Goal: Answer question/provide support: Share knowledge or assist other users

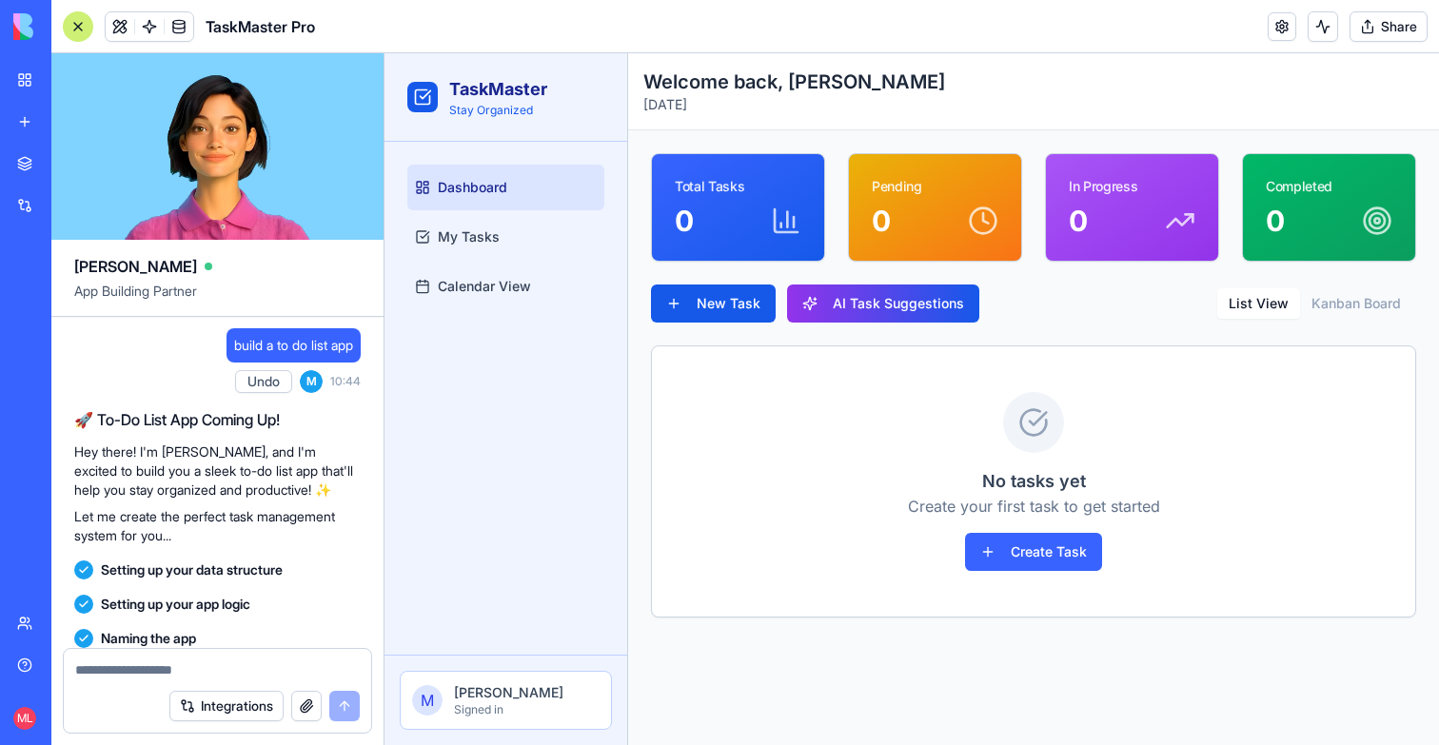
scroll to position [18, 0]
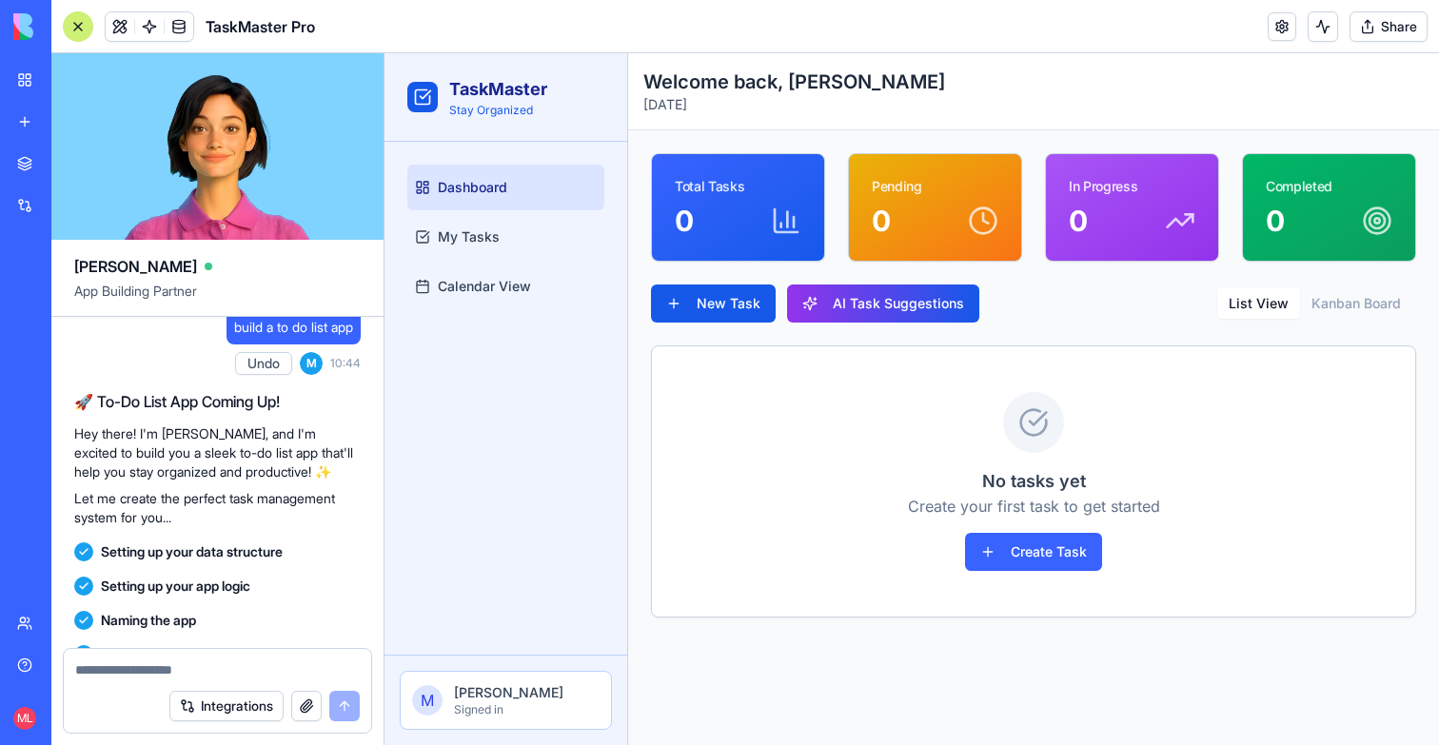
click at [29, 121] on link "New app" at bounding box center [44, 122] width 76 height 38
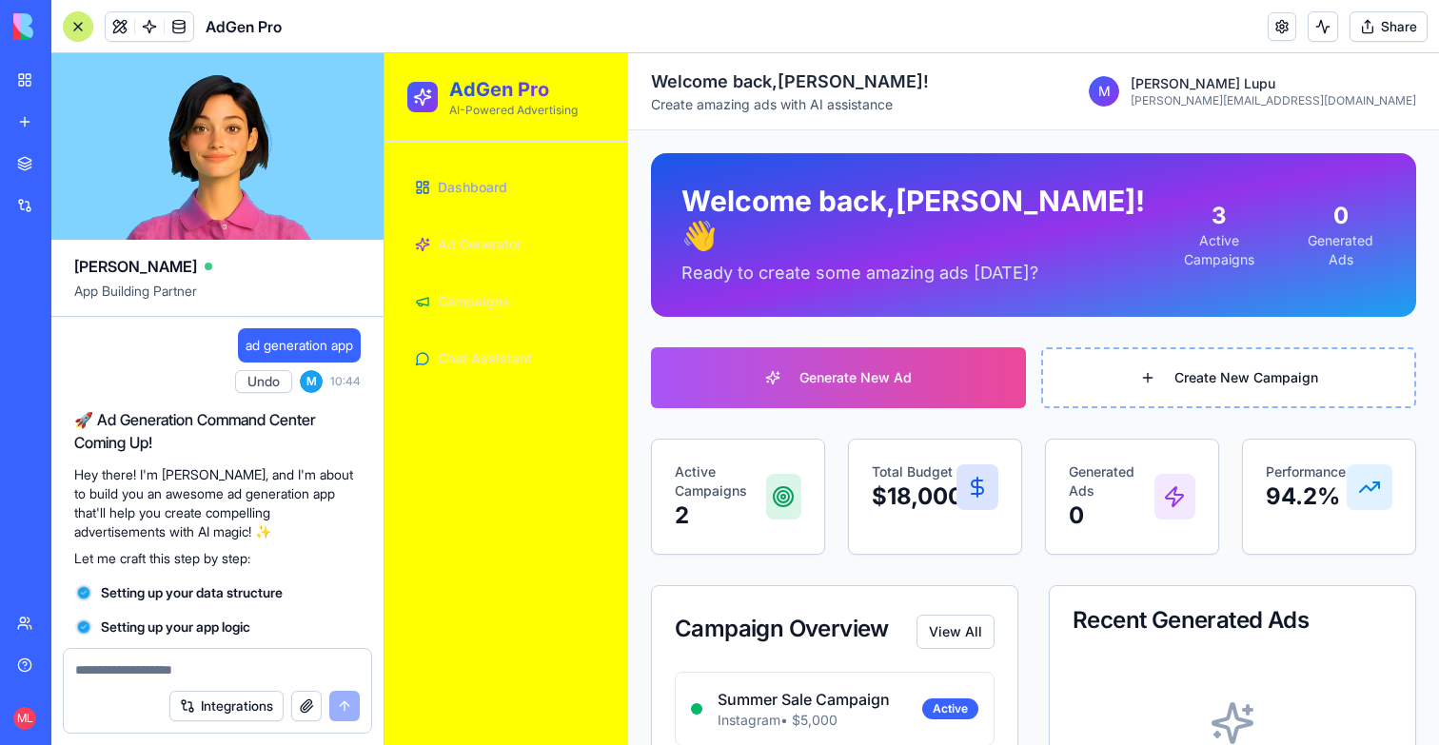
scroll to position [128, 0]
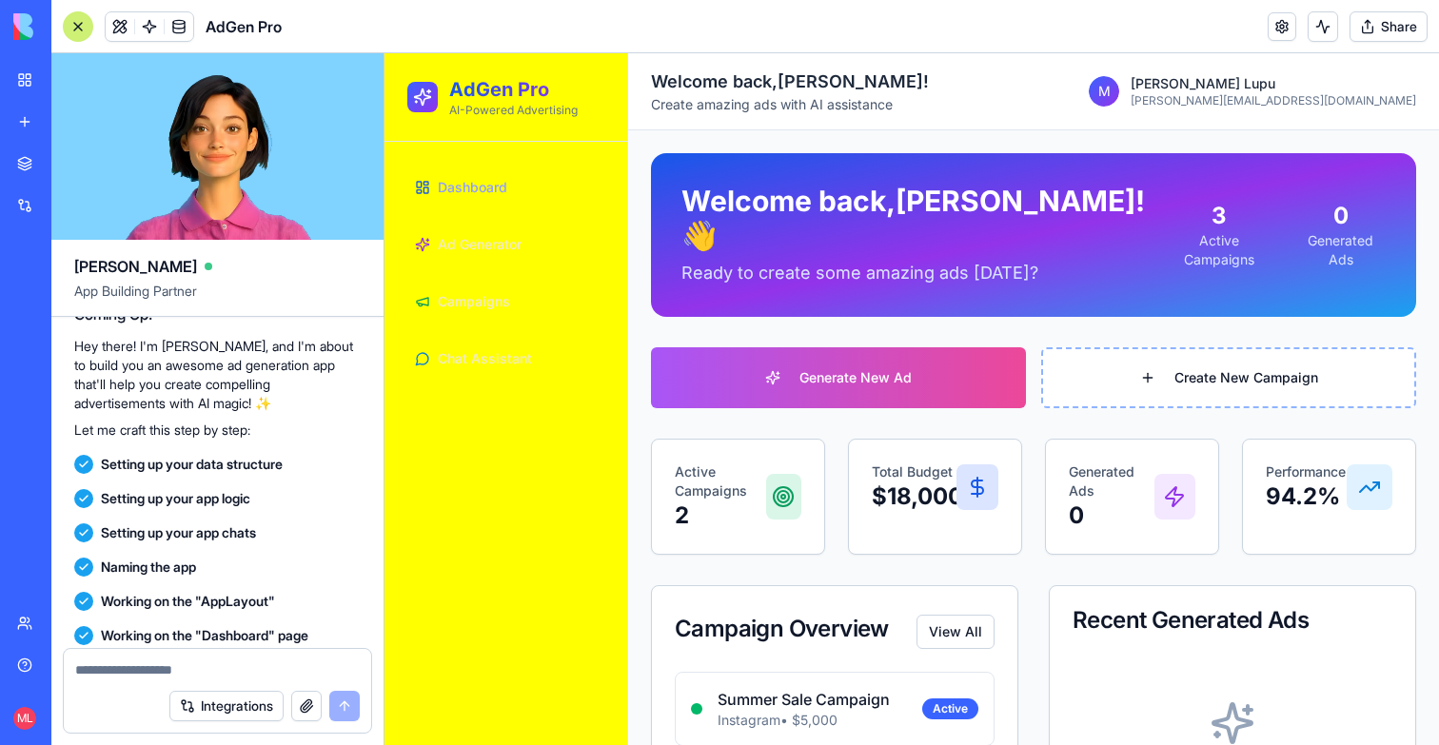
click at [30, 660] on link "Help" at bounding box center [44, 665] width 76 height 38
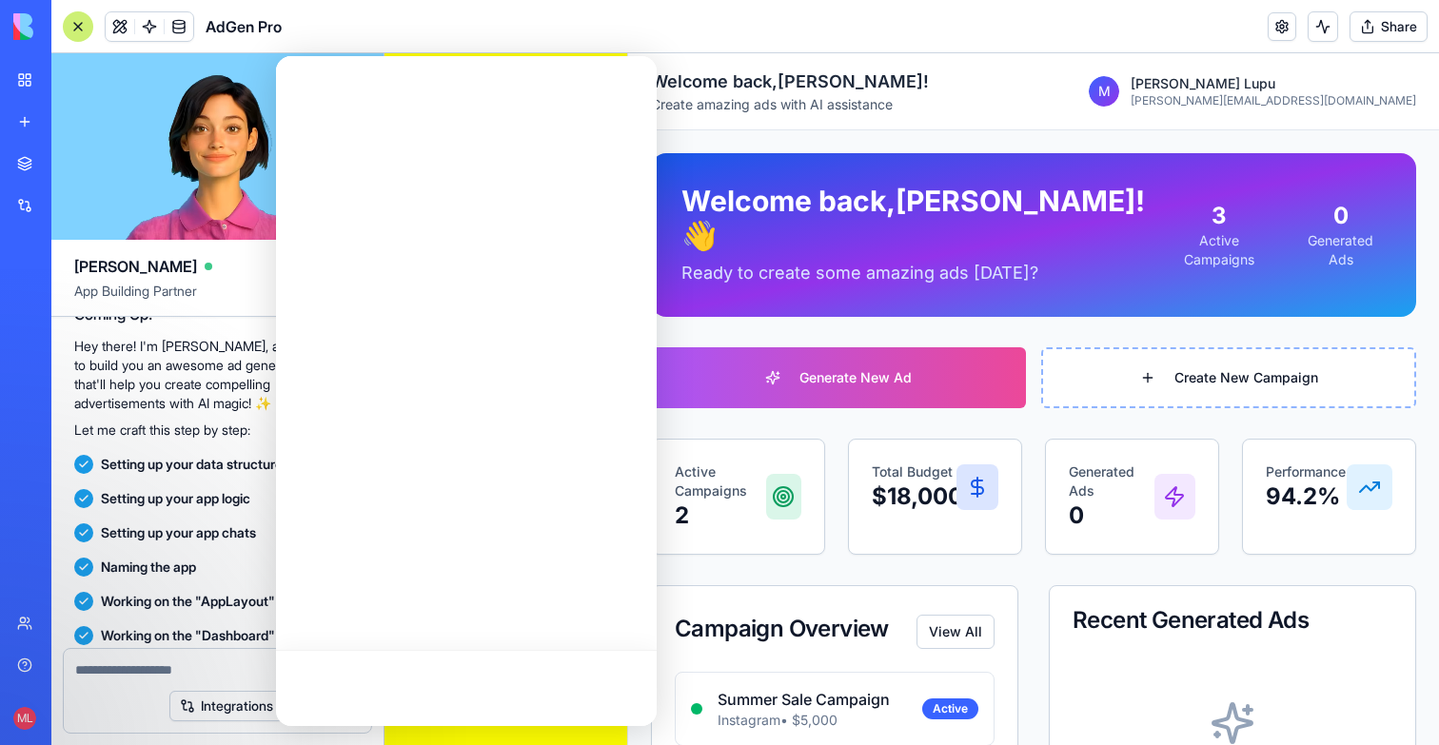
scroll to position [0, 0]
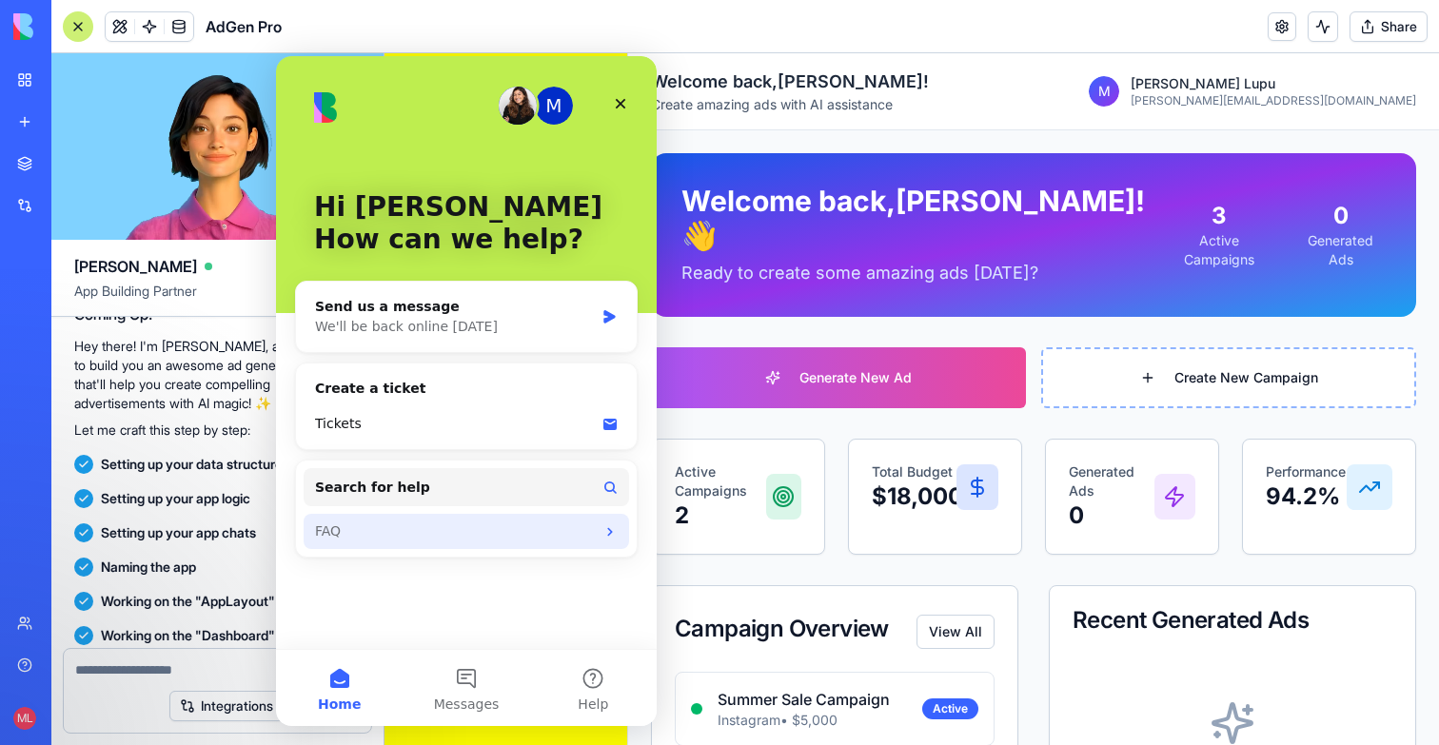
click at [420, 525] on div "FAQ" at bounding box center [455, 531] width 280 height 20
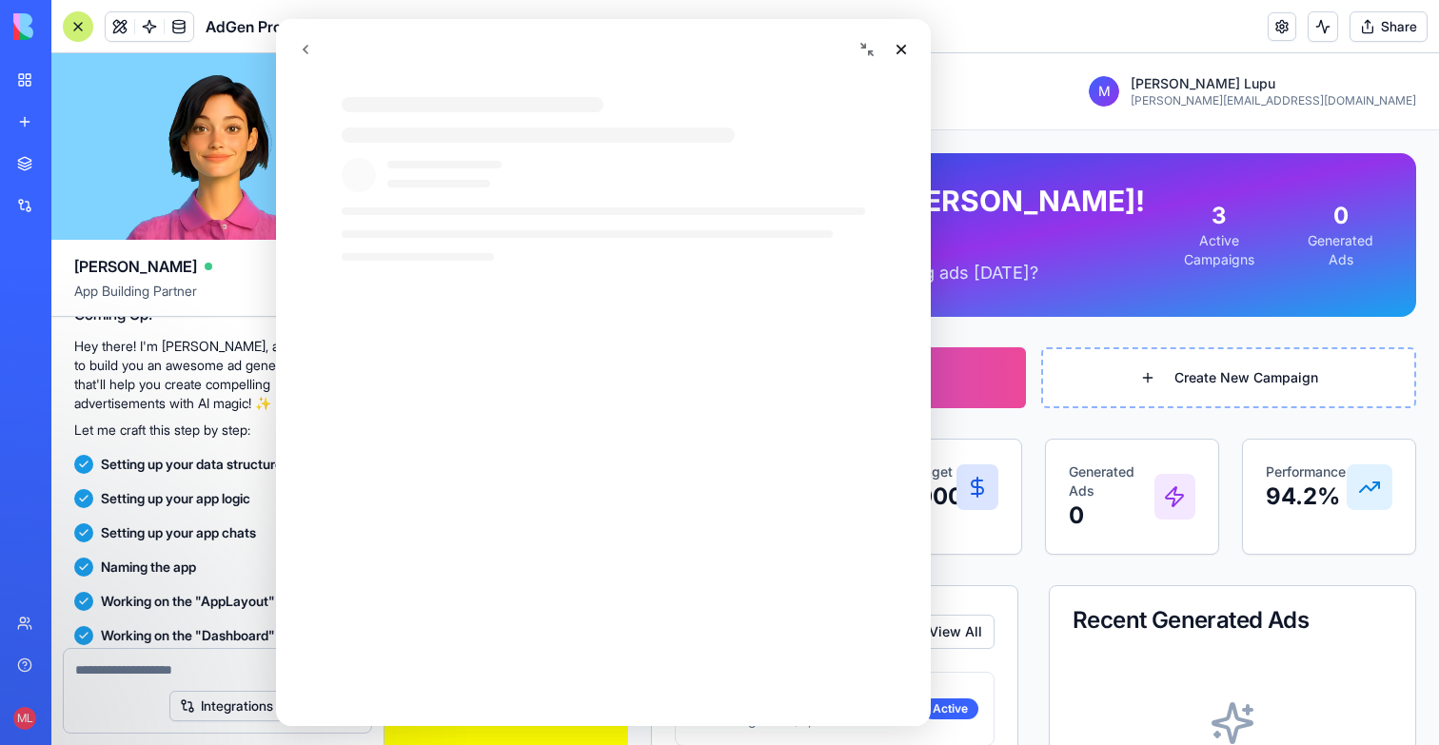
click at [290, 46] on button "go back" at bounding box center [305, 49] width 34 height 34
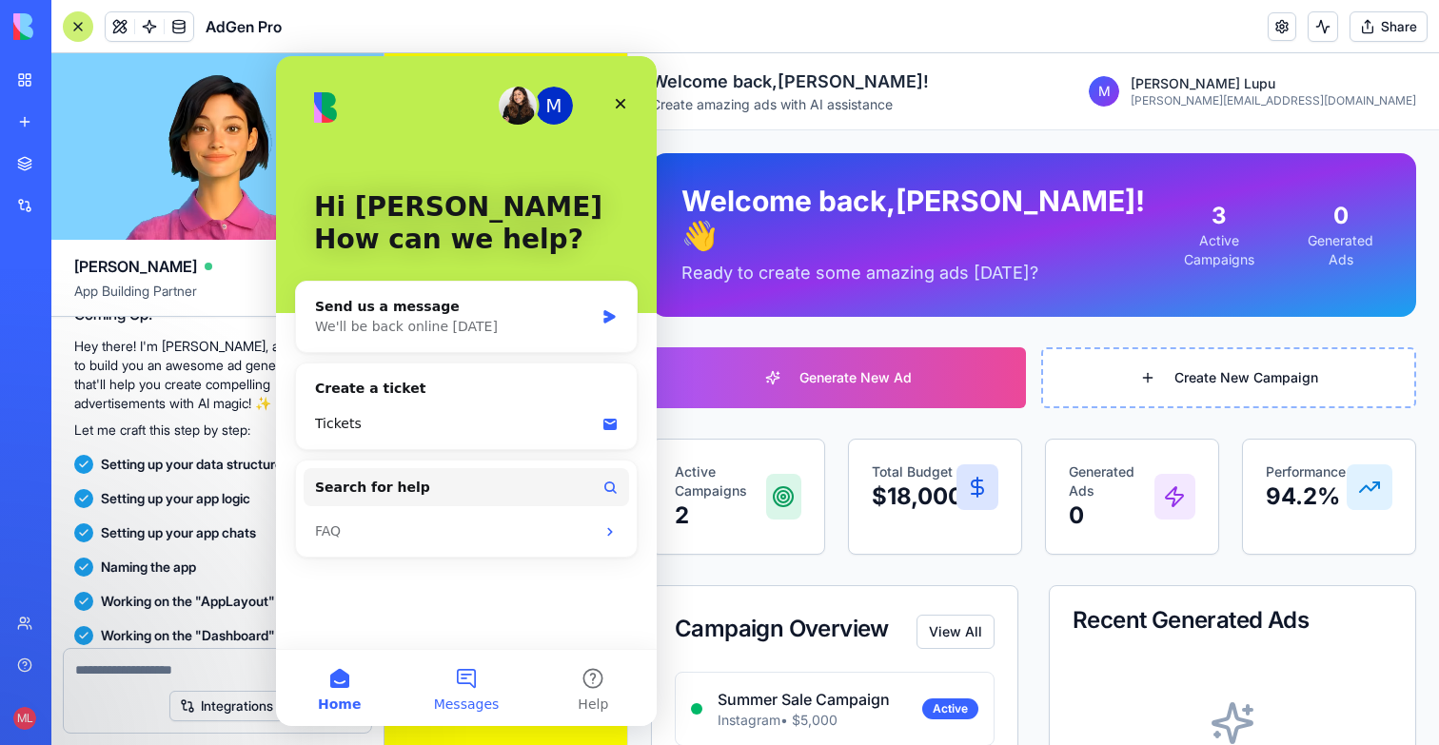
click at [466, 670] on button "Messages" at bounding box center [465, 688] width 127 height 76
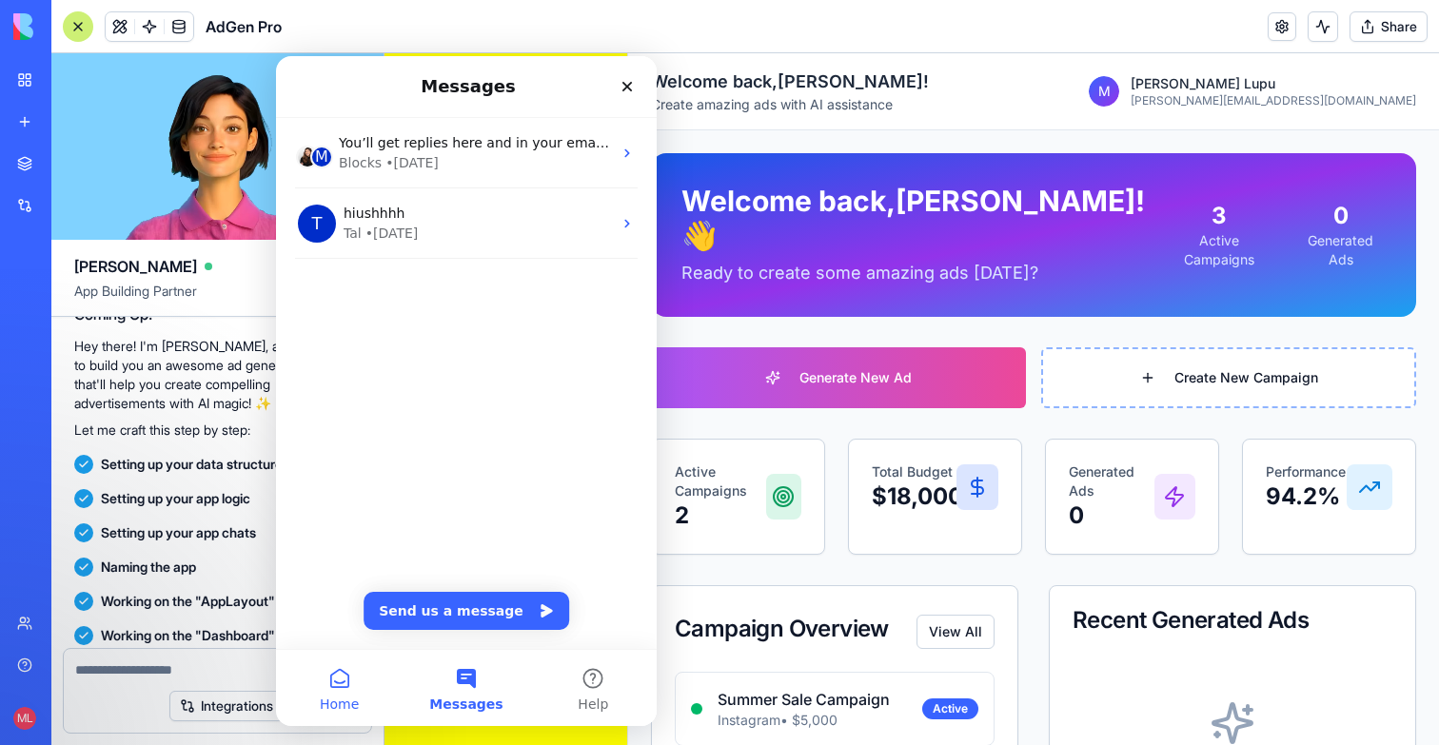
click at [373, 687] on button "Home" at bounding box center [339, 688] width 127 height 76
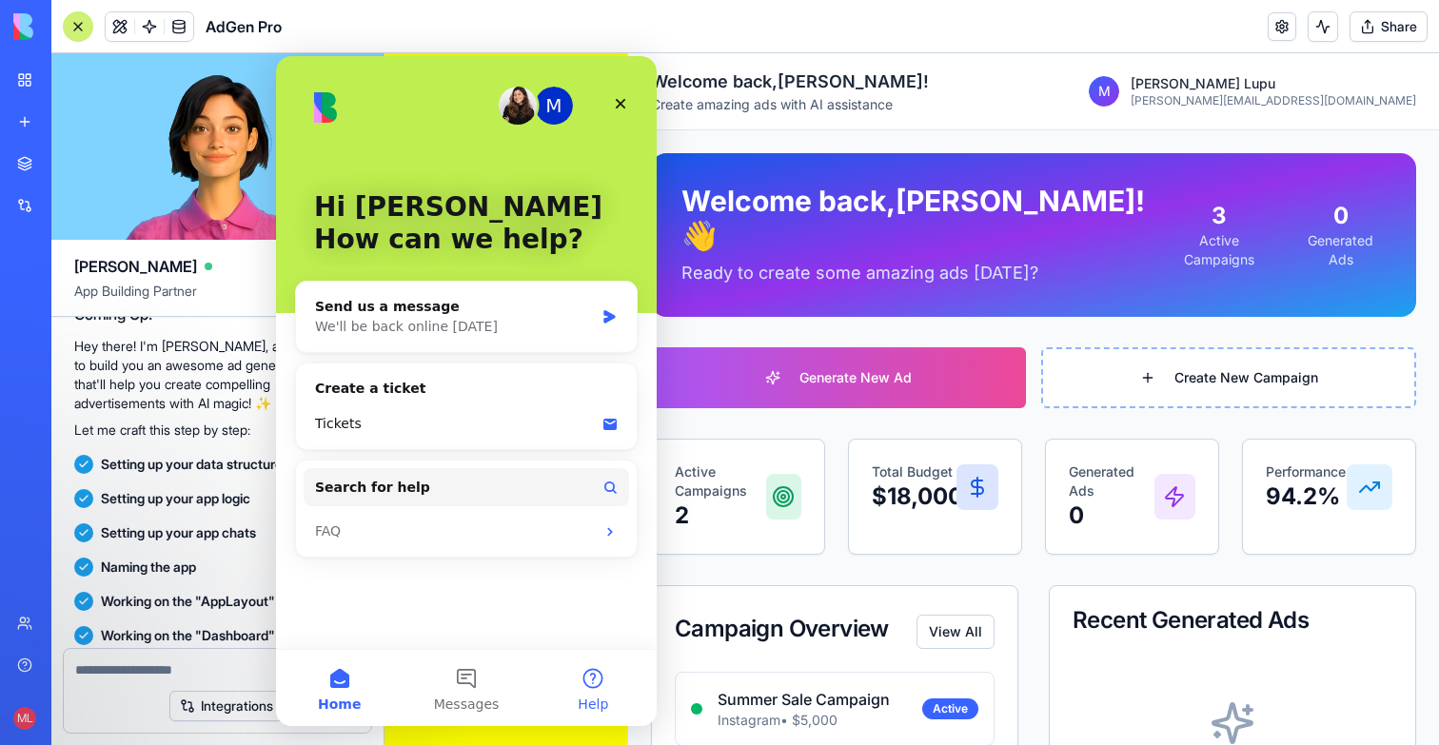
click at [593, 679] on button "Help" at bounding box center [593, 688] width 127 height 76
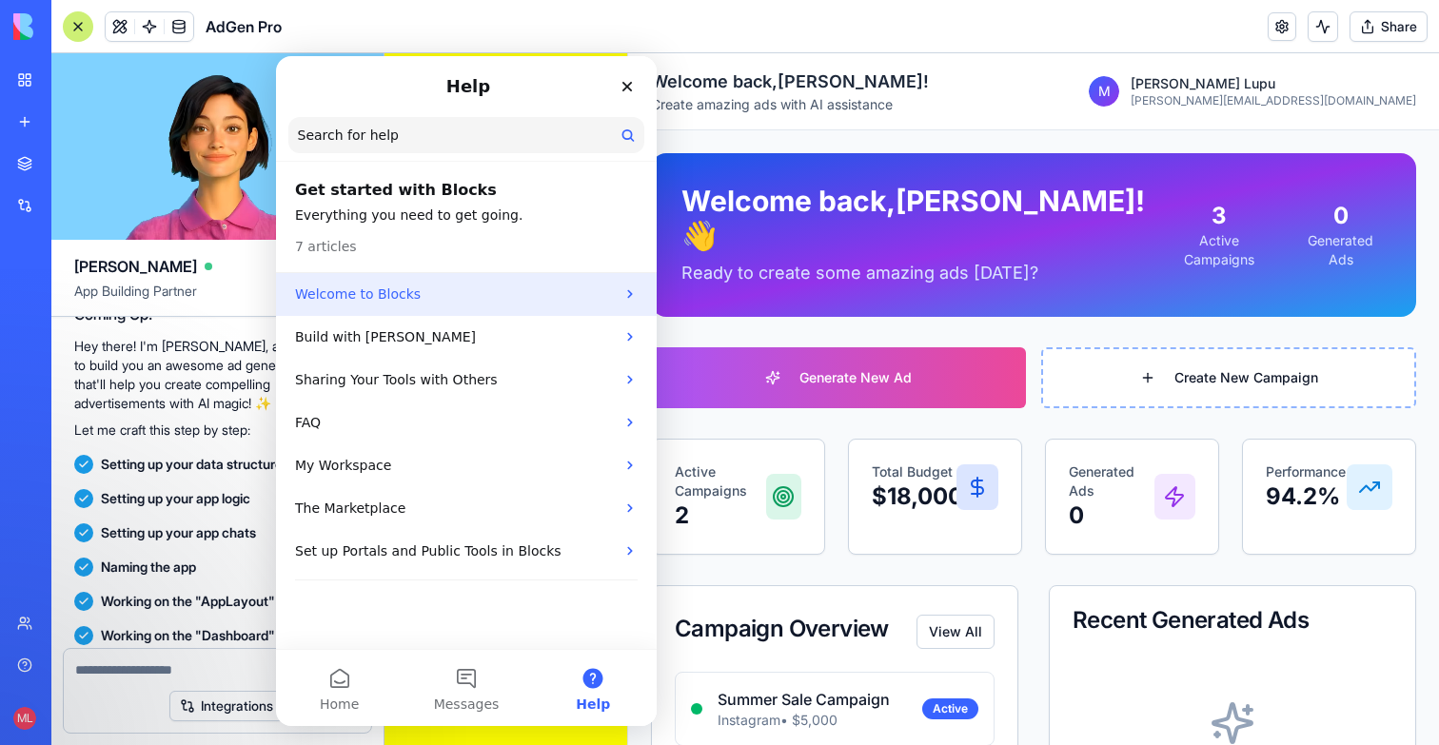
click at [455, 293] on p "Welcome to Blocks" at bounding box center [455, 295] width 320 height 20
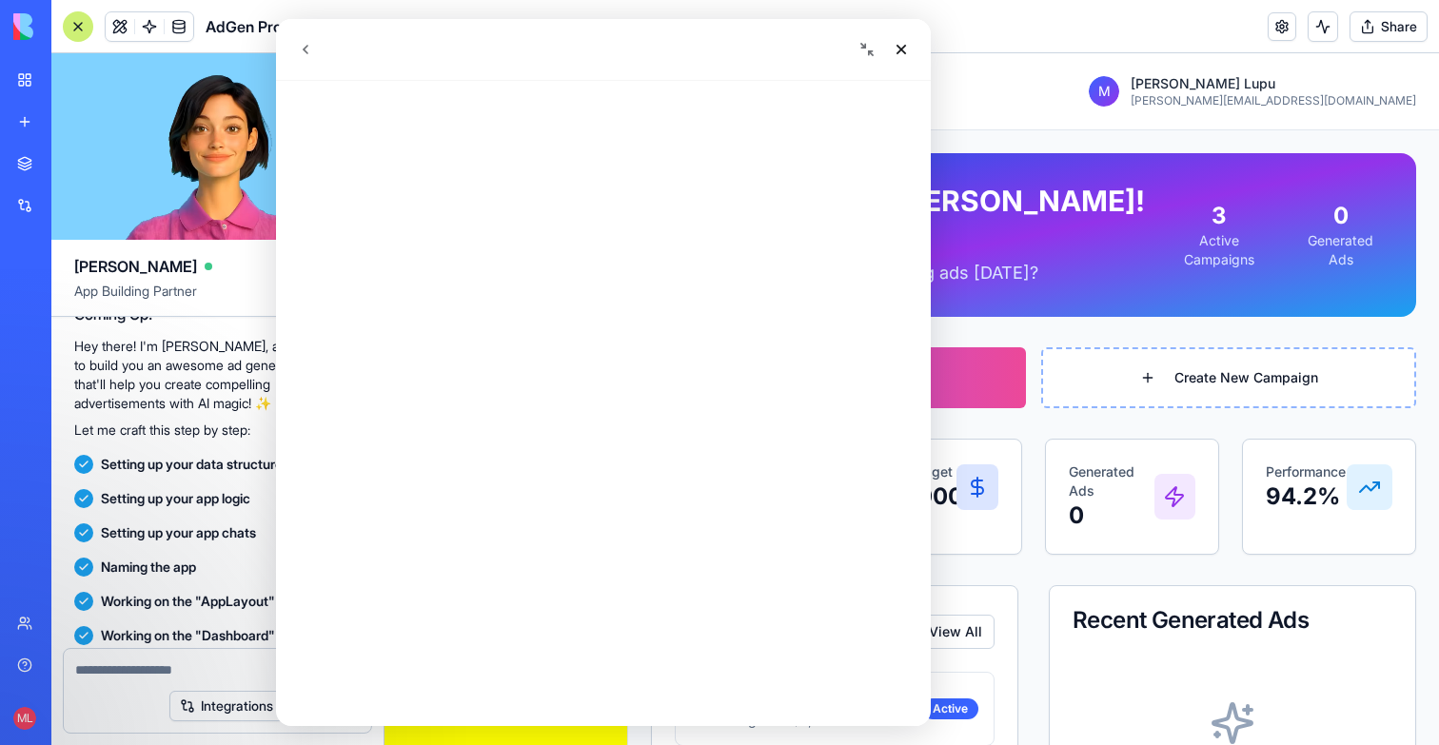
scroll to position [42, 0]
click at [911, 49] on div "Close" at bounding box center [901, 49] width 34 height 34
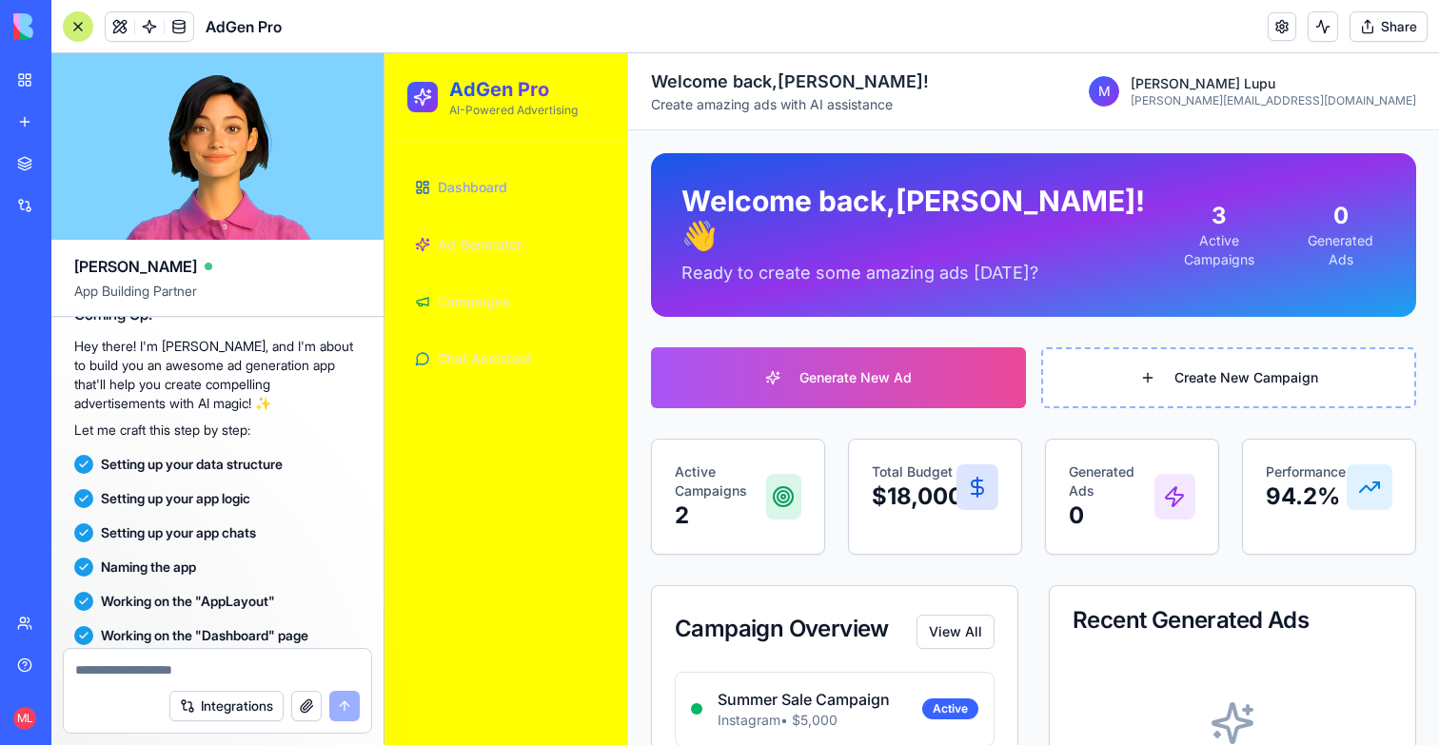
scroll to position [0, 0]
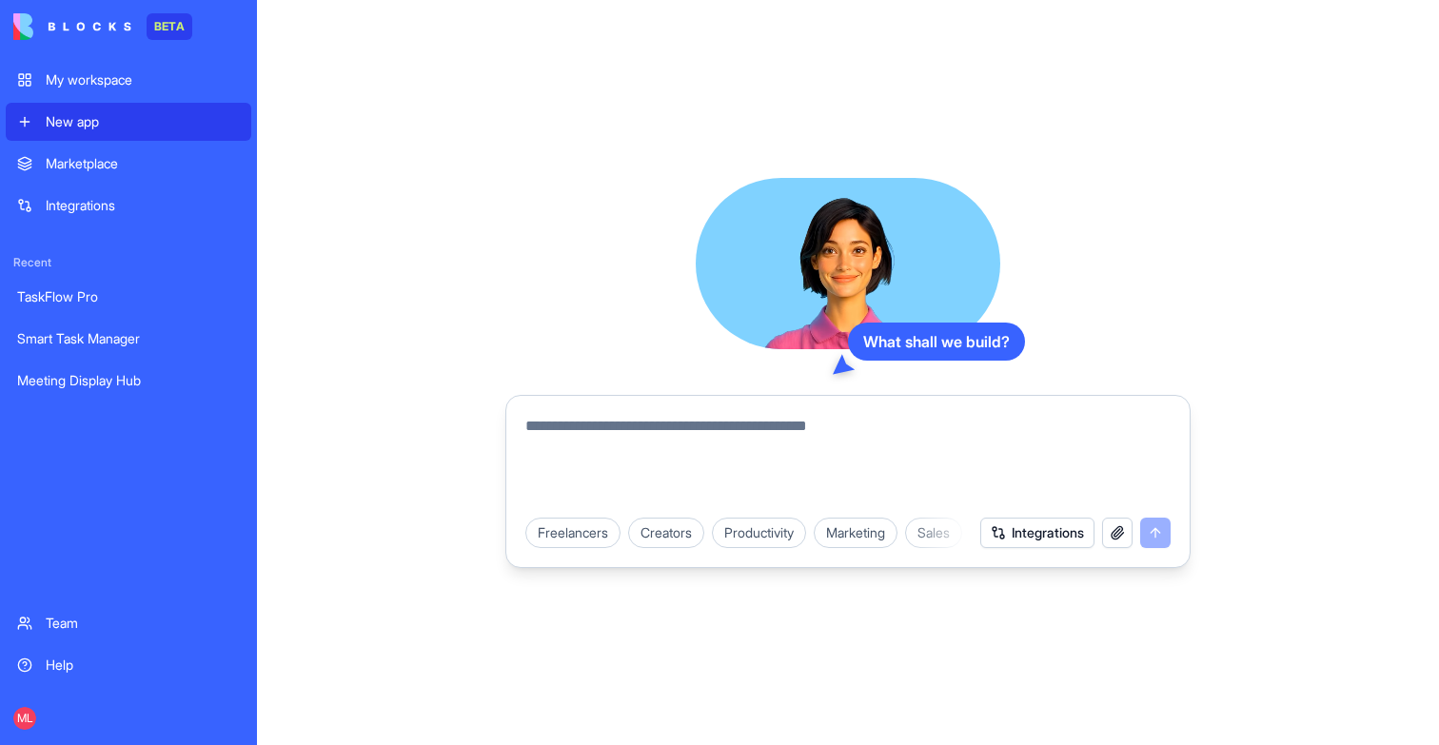
click at [626, 442] on textarea at bounding box center [847, 460] width 645 height 91
click at [1109, 535] on button "button" at bounding box center [1117, 533] width 30 height 30
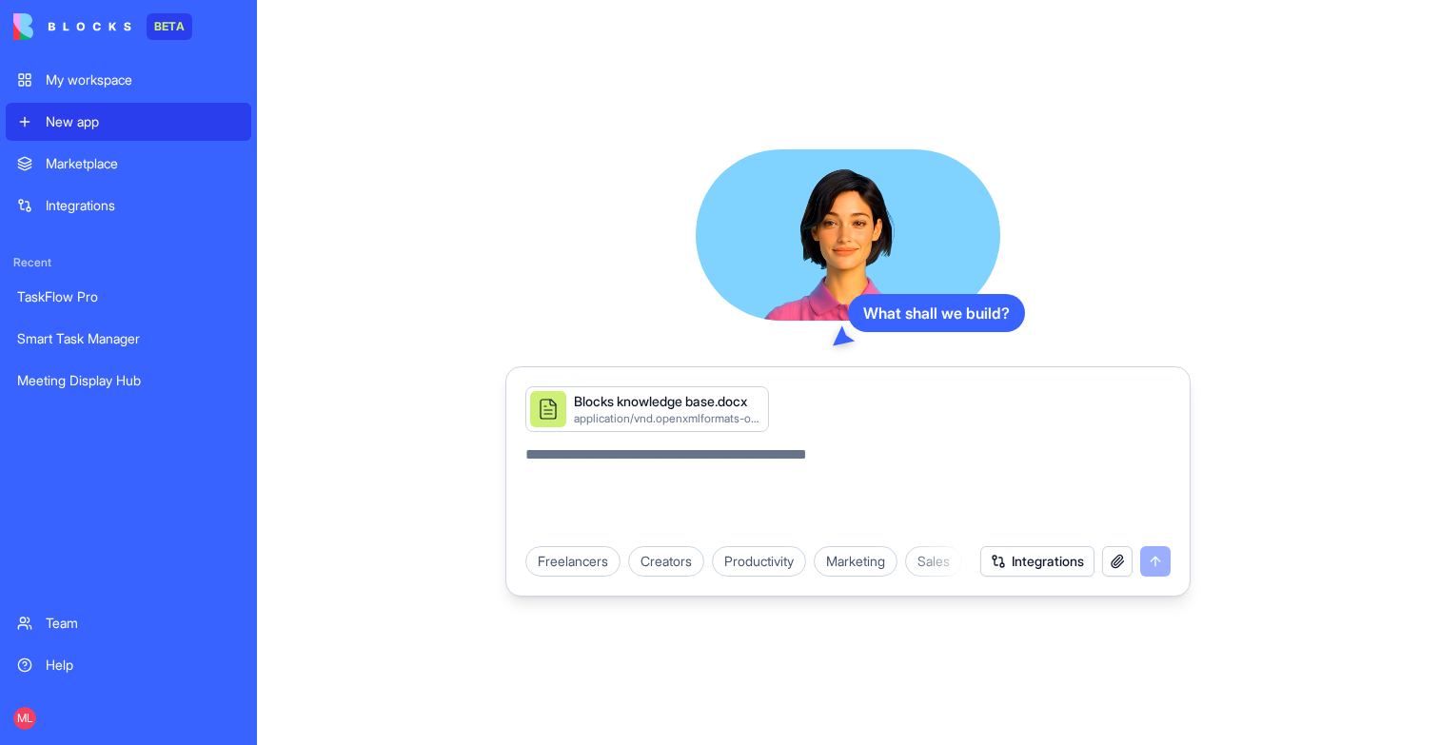
click at [895, 454] on textarea at bounding box center [847, 488] width 645 height 91
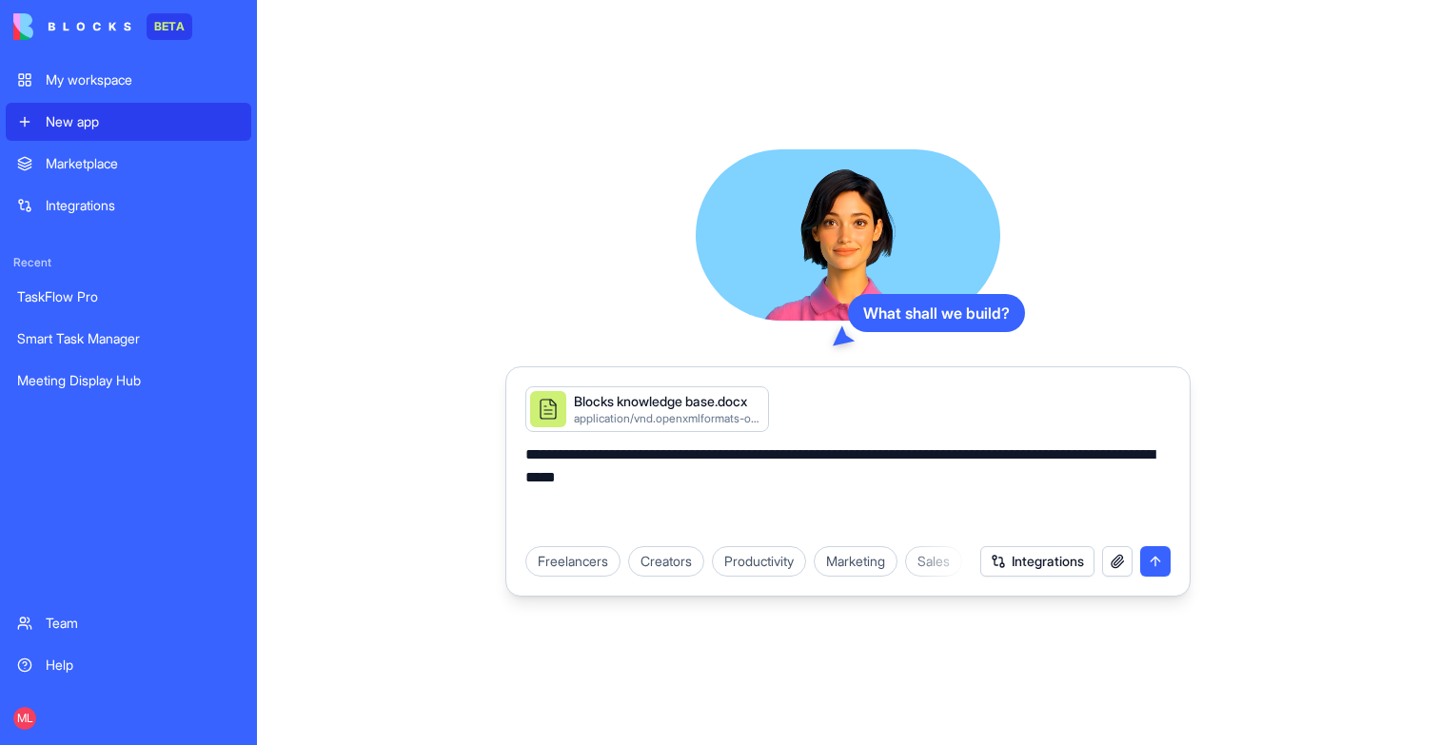
drag, startPoint x: 789, startPoint y: 466, endPoint x: 651, endPoint y: 468, distance: 138.0
click at [651, 468] on textarea "**********" at bounding box center [847, 488] width 645 height 91
click at [895, 480] on textarea "**********" at bounding box center [847, 488] width 645 height 91
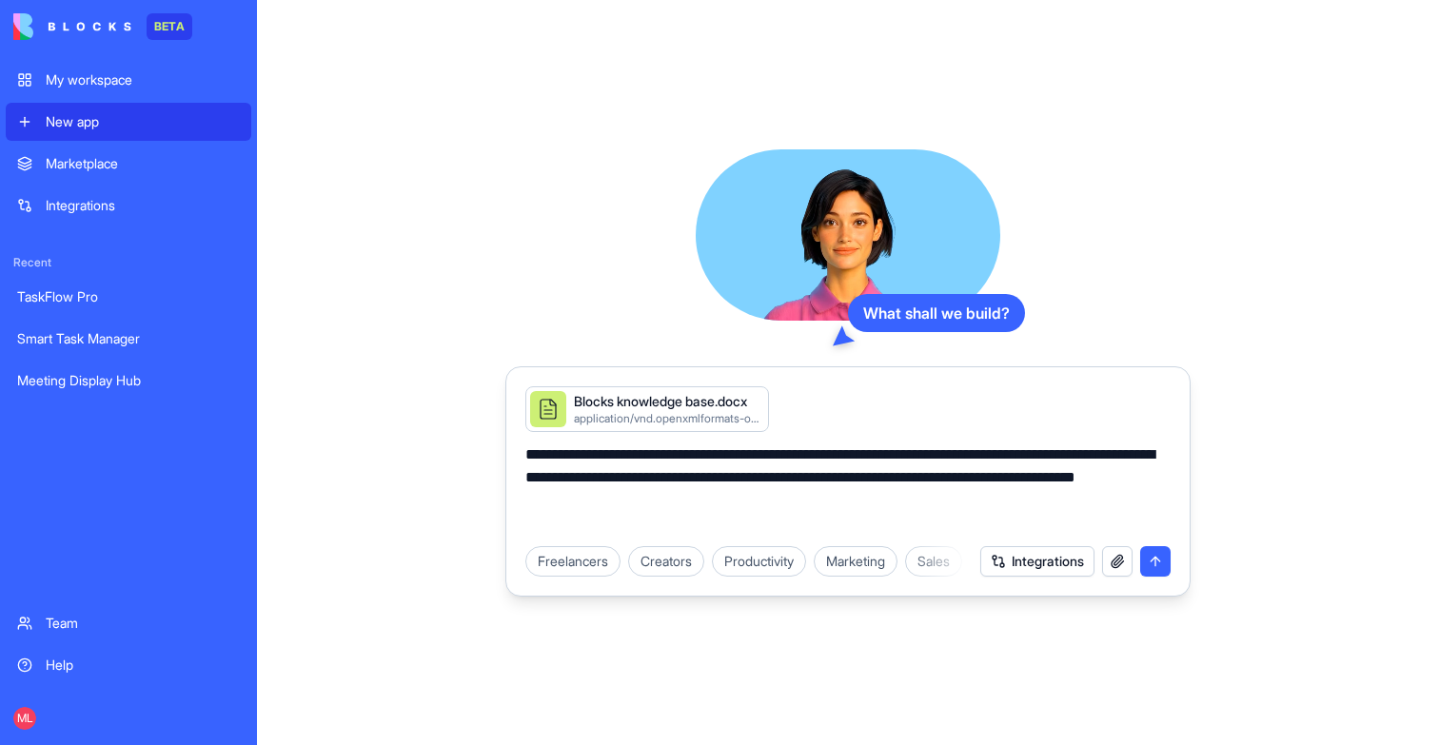
click at [821, 497] on textarea "**********" at bounding box center [847, 488] width 645 height 91
drag, startPoint x: 821, startPoint y: 497, endPoint x: 628, endPoint y: 497, distance: 193.2
click at [628, 497] on textarea "**********" at bounding box center [847, 488] width 645 height 91
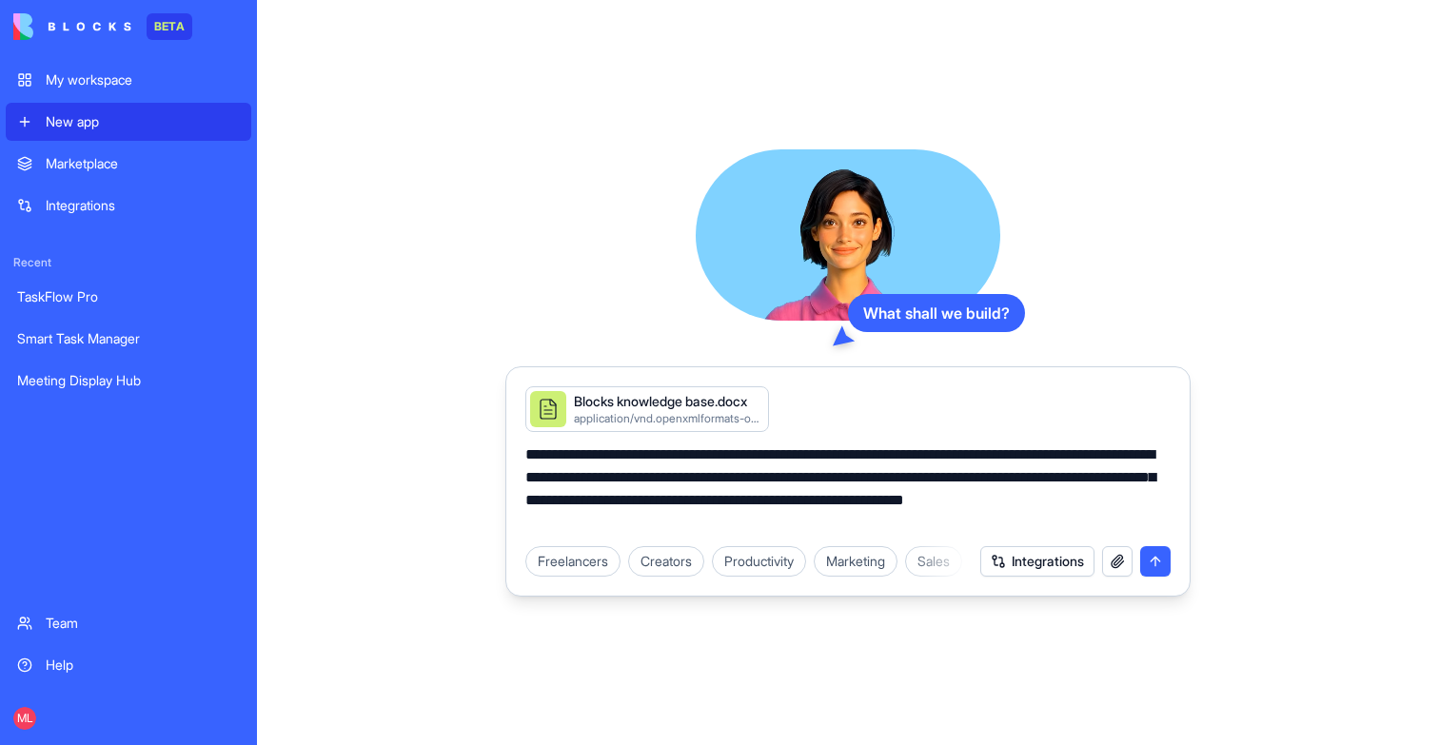
type textarea "**********"
click at [692, 496] on textarea "**********" at bounding box center [847, 488] width 645 height 91
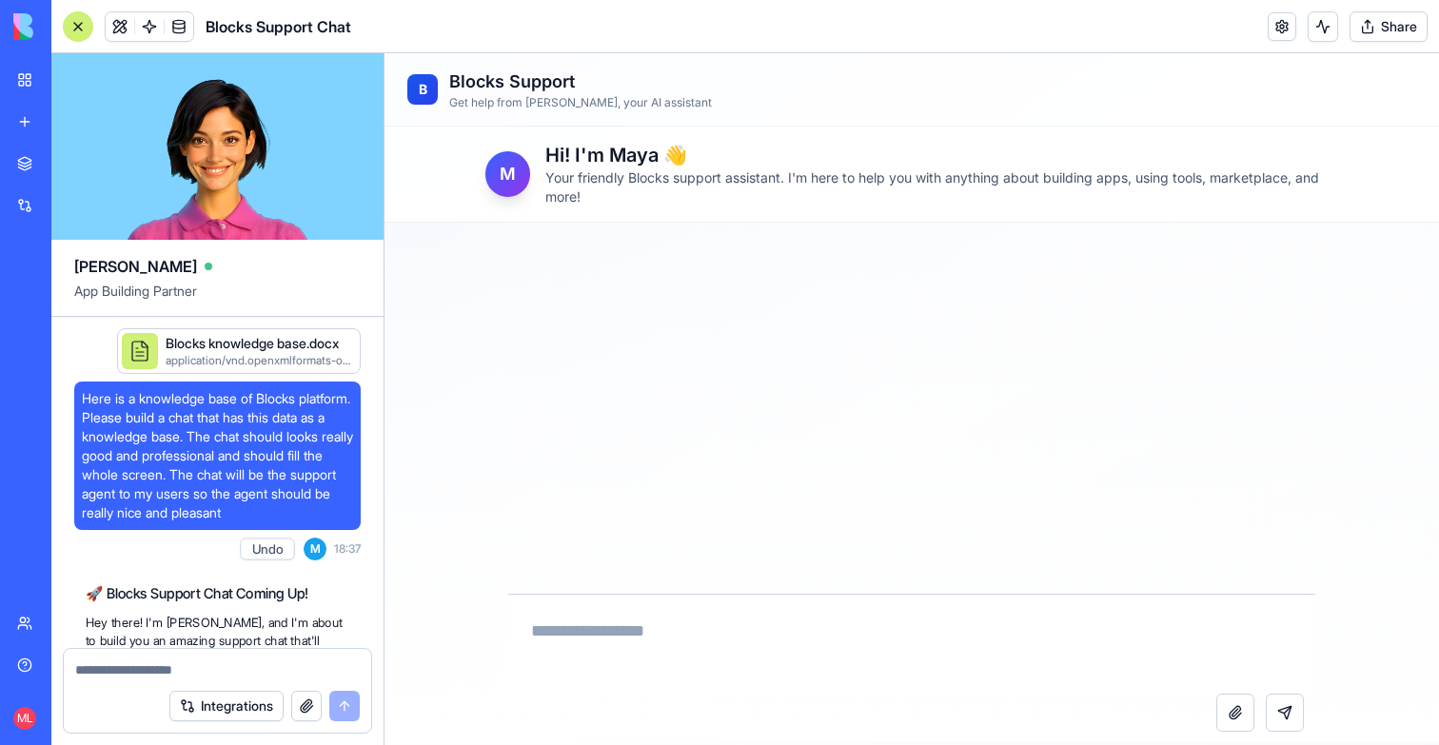
scroll to position [665, 0]
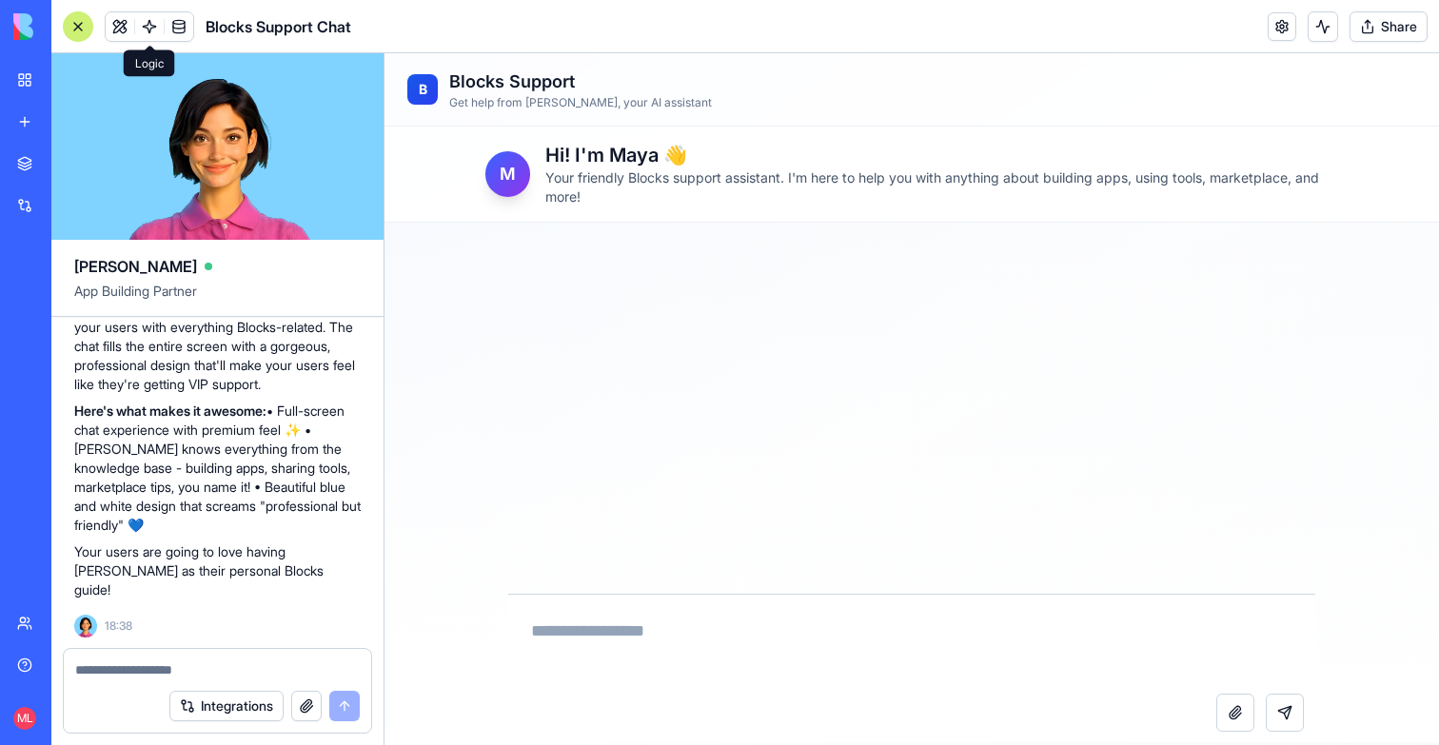
click at [159, 33] on link at bounding box center [149, 26] width 29 height 29
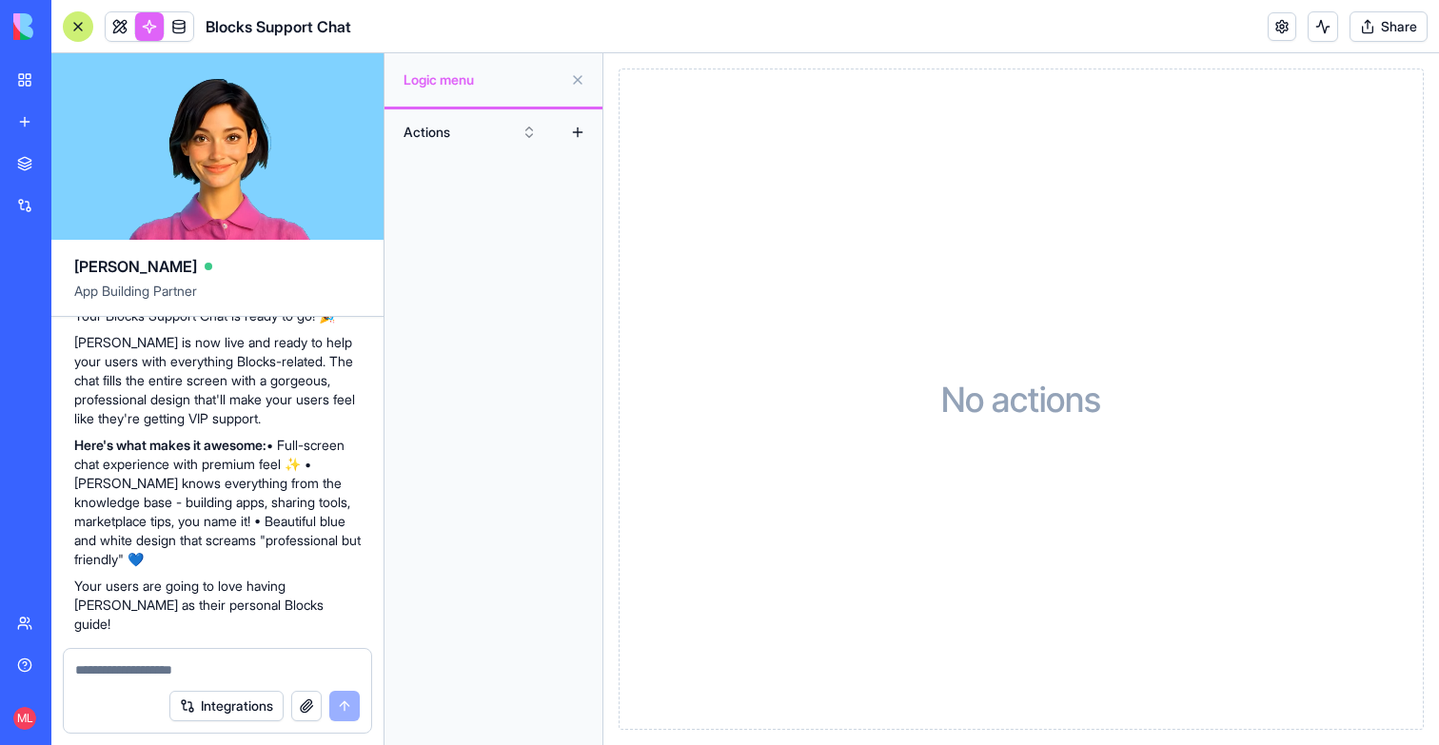
scroll to position [665, 0]
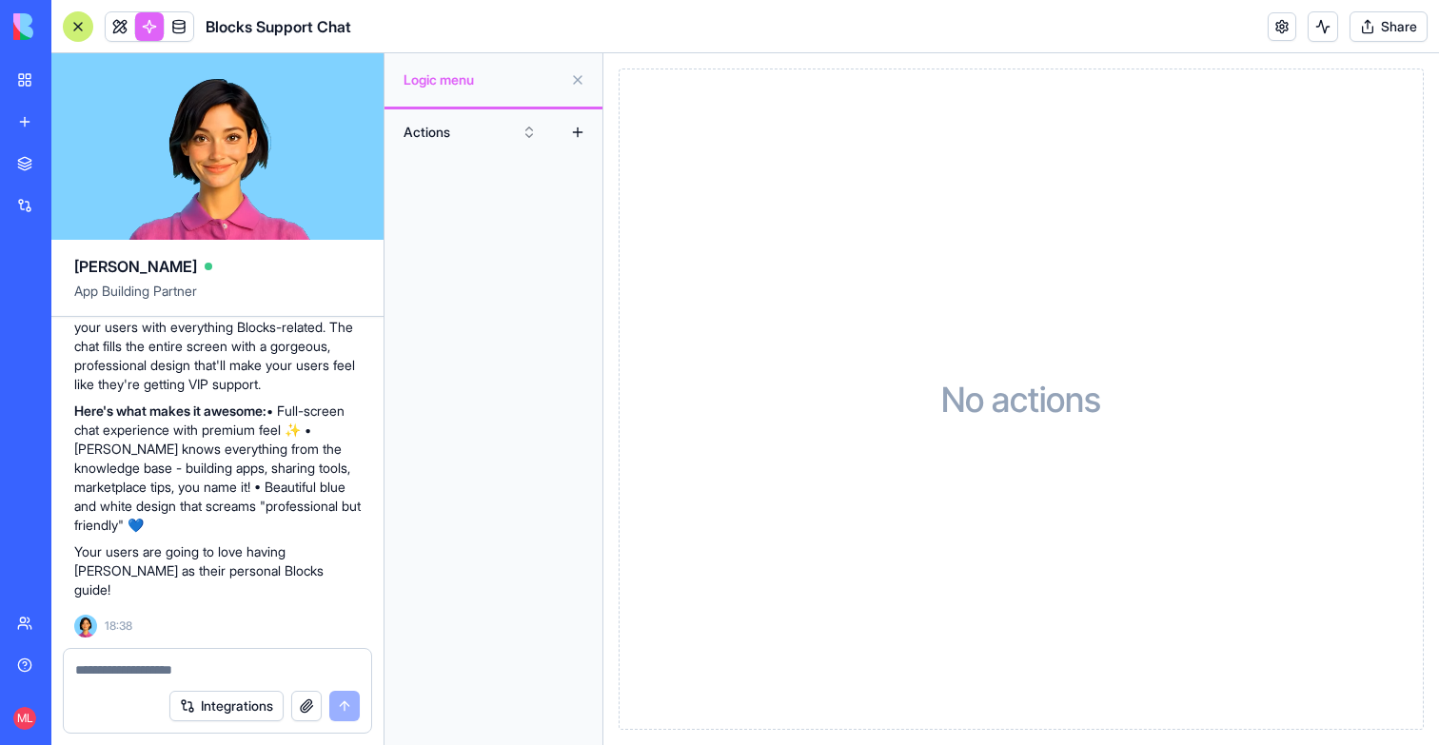
click at [125, 26] on link at bounding box center [120, 26] width 29 height 29
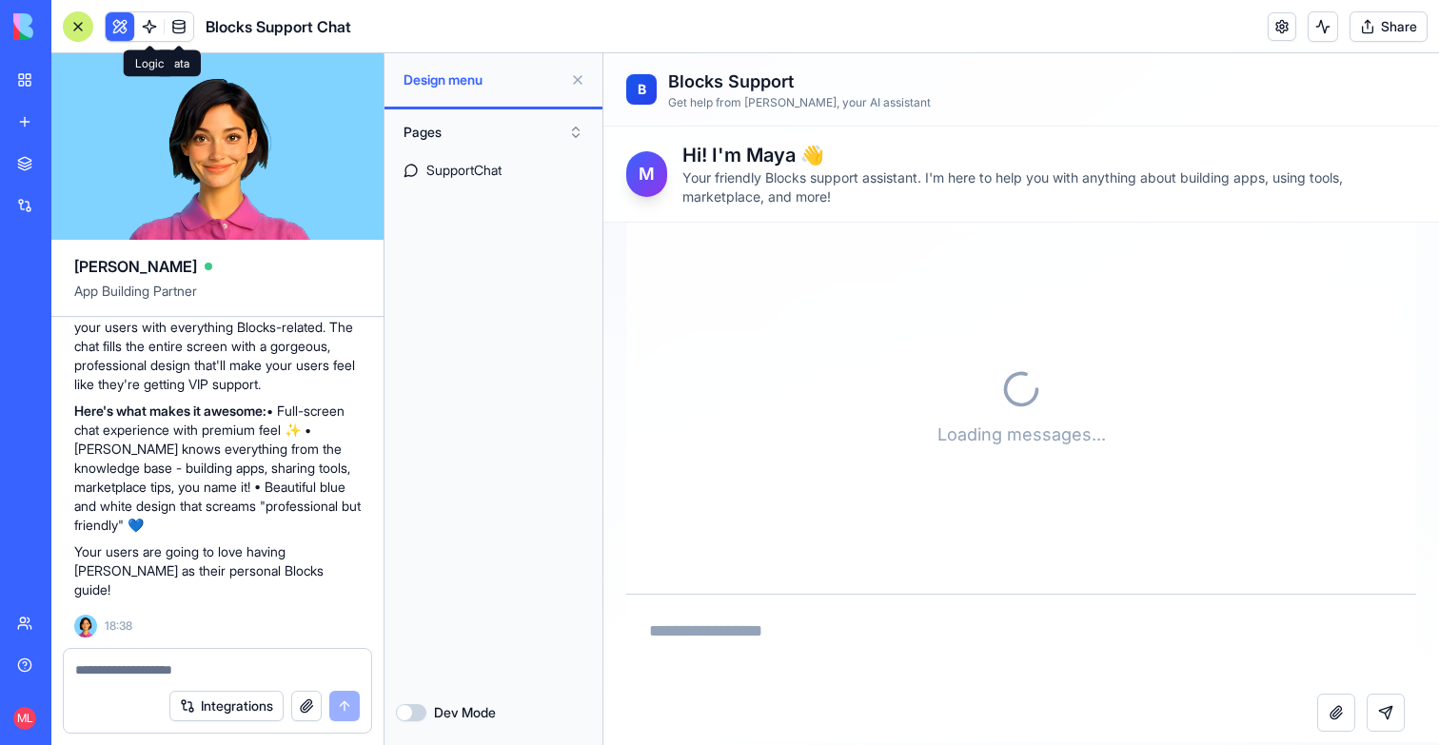
click at [159, 22] on link at bounding box center [149, 26] width 29 height 29
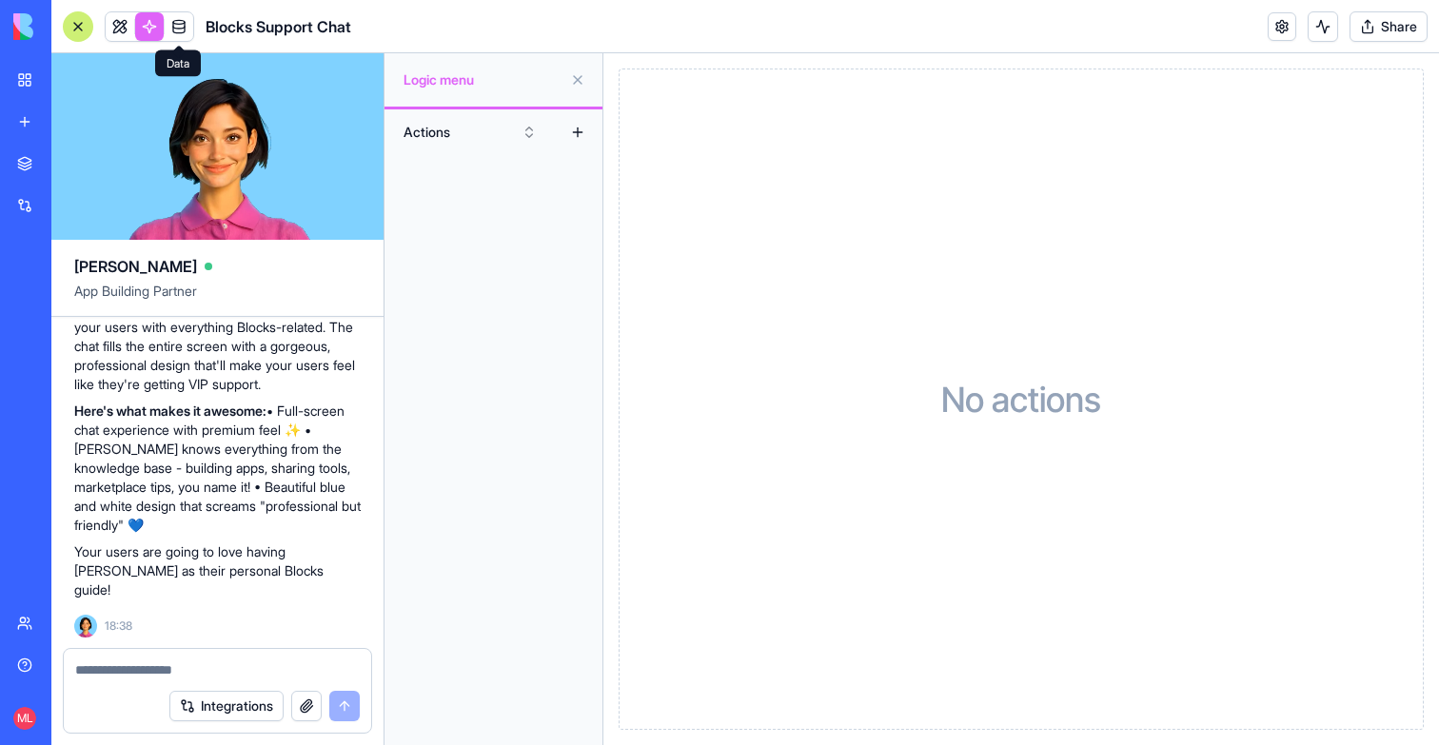
click at [189, 36] on link at bounding box center [179, 26] width 29 height 29
click at [148, 28] on link at bounding box center [149, 26] width 29 height 29
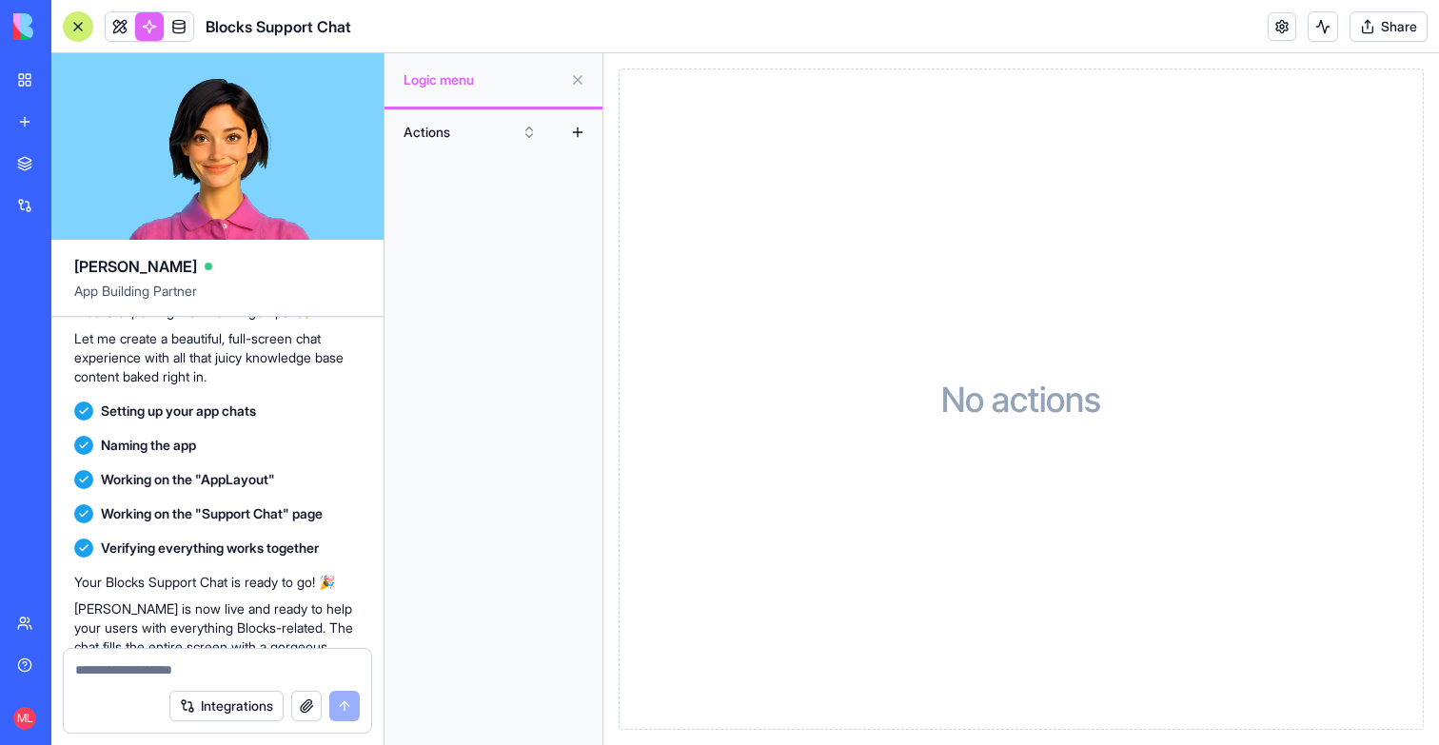
scroll to position [372, 0]
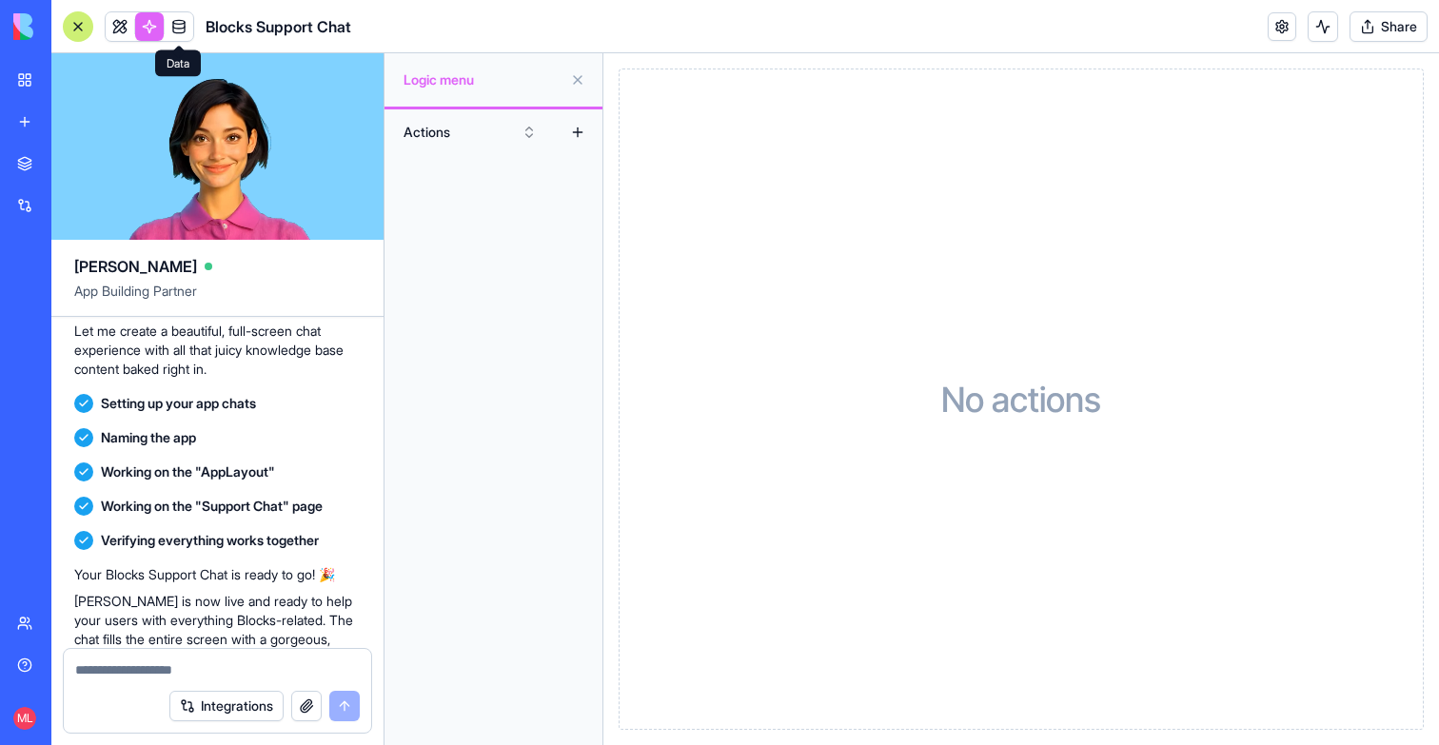
click at [184, 36] on link at bounding box center [179, 26] width 29 height 29
click at [165, 27] on link at bounding box center [179, 26] width 29 height 29
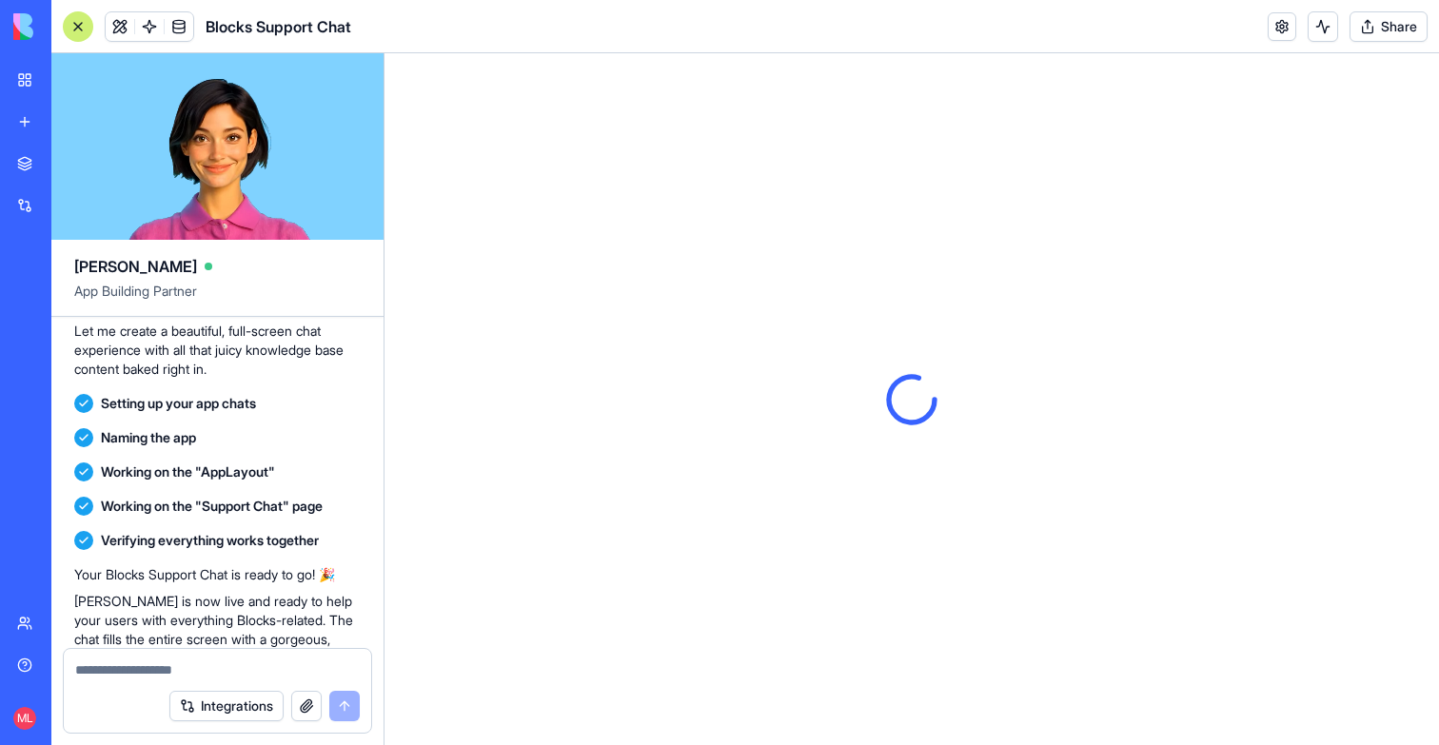
click at [159, 28] on link at bounding box center [149, 26] width 29 height 29
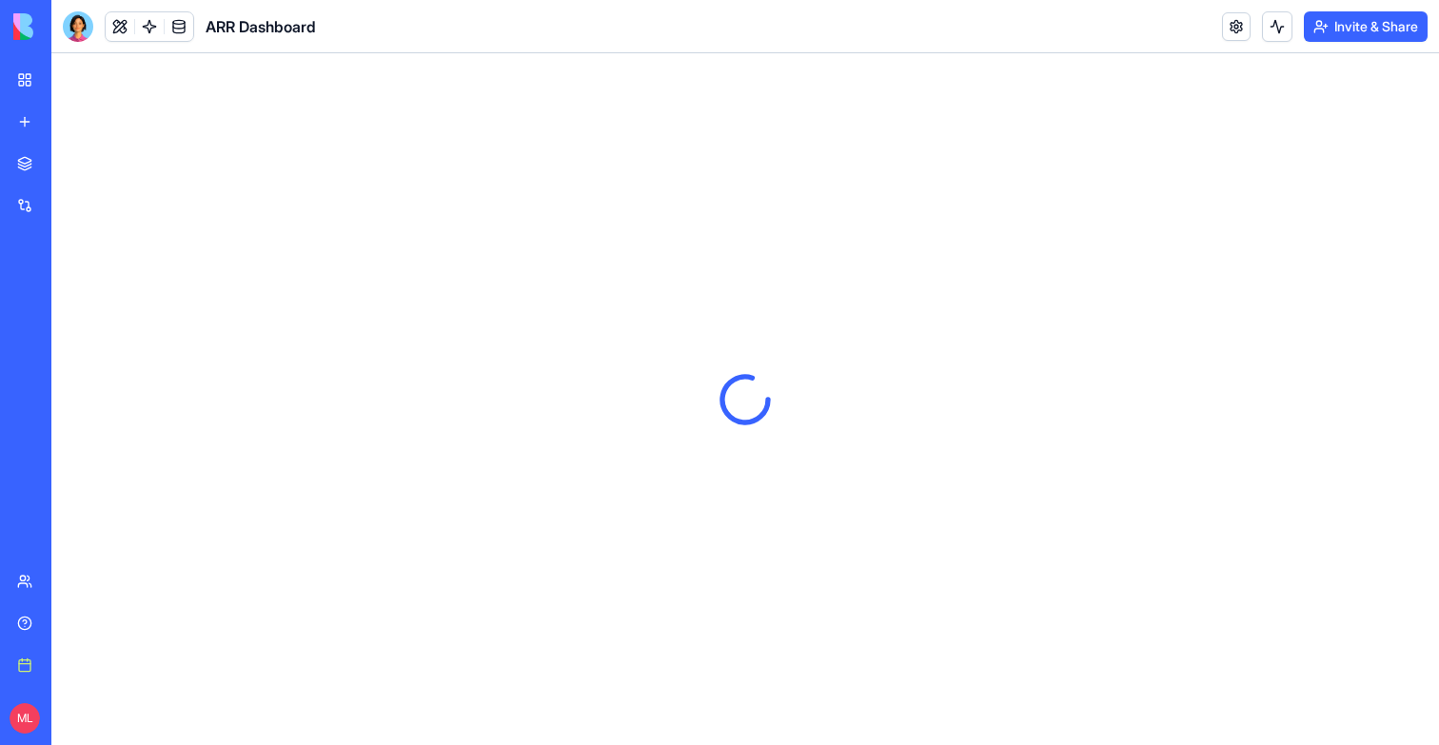
click at [810, 191] on div at bounding box center [744, 399] width 1387 height 692
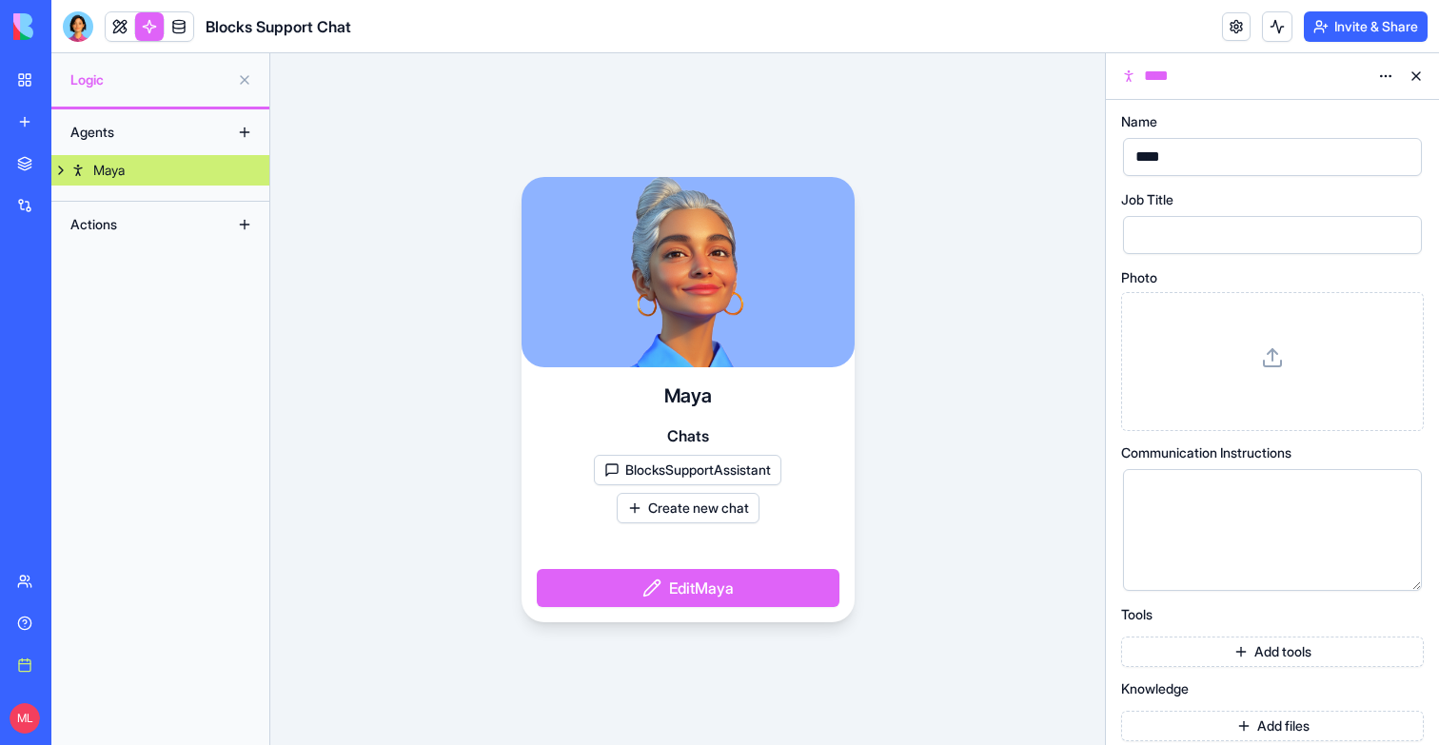
click at [217, 182] on link "Maya" at bounding box center [160, 170] width 218 height 30
click at [201, 202] on div "BlocksSupportAssistant" at bounding box center [182, 200] width 140 height 19
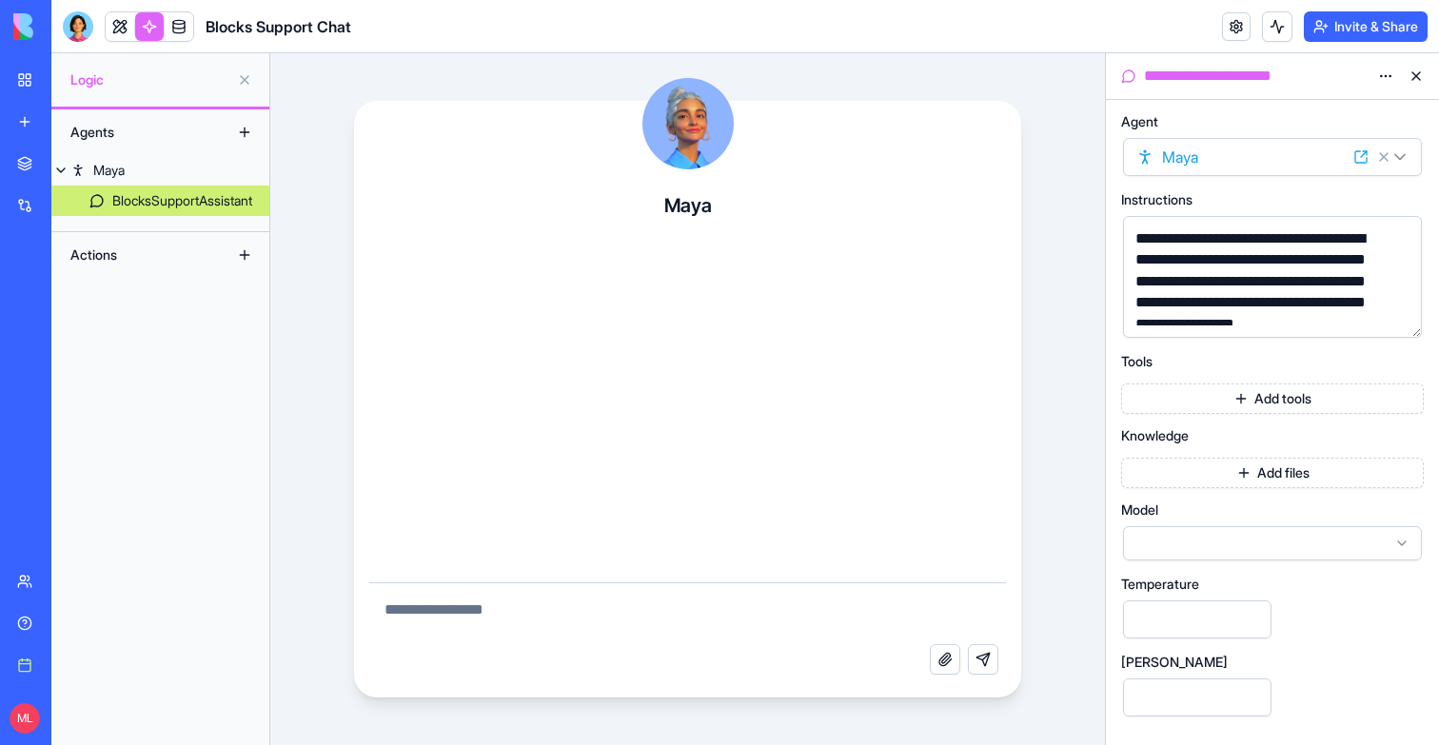
click at [1261, 473] on button "Add files" at bounding box center [1272, 473] width 303 height 30
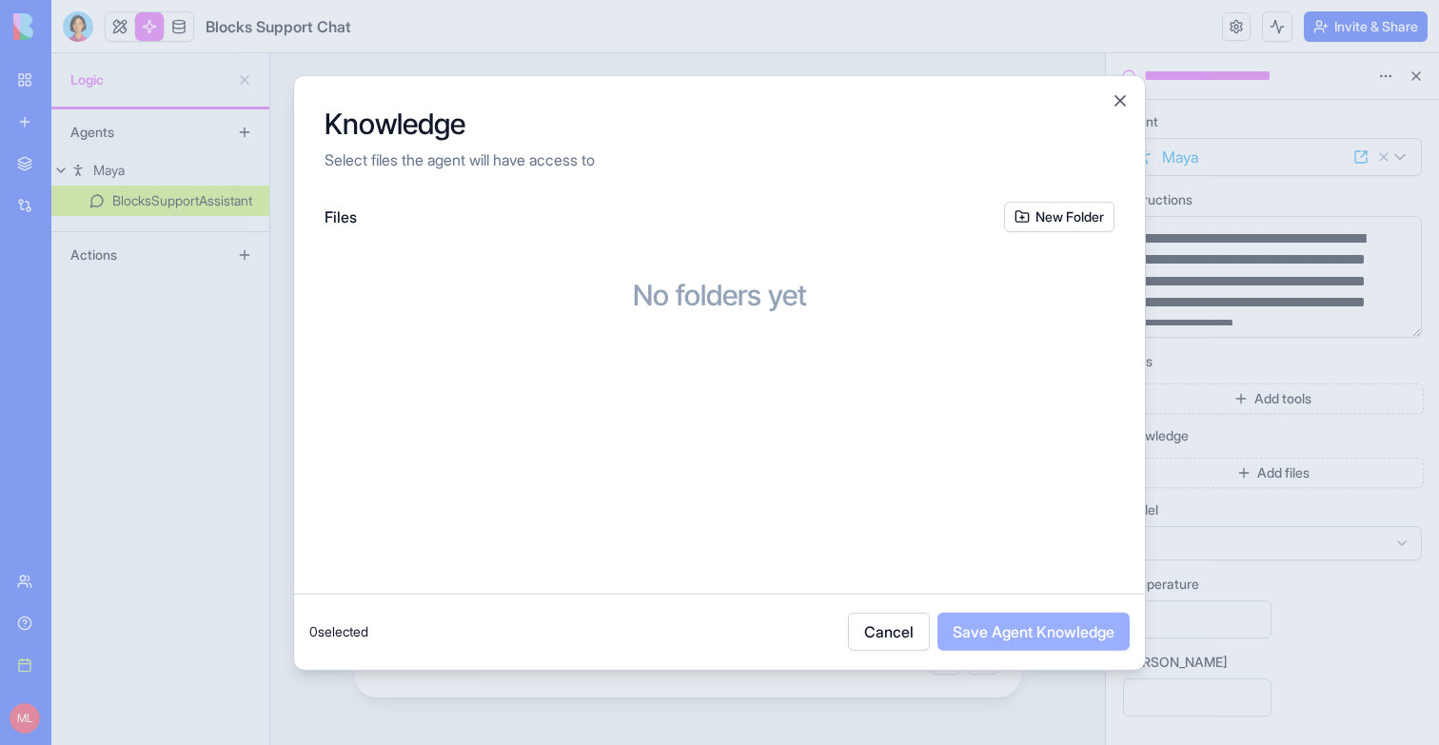
click at [1076, 221] on button "New Folder" at bounding box center [1059, 216] width 110 height 30
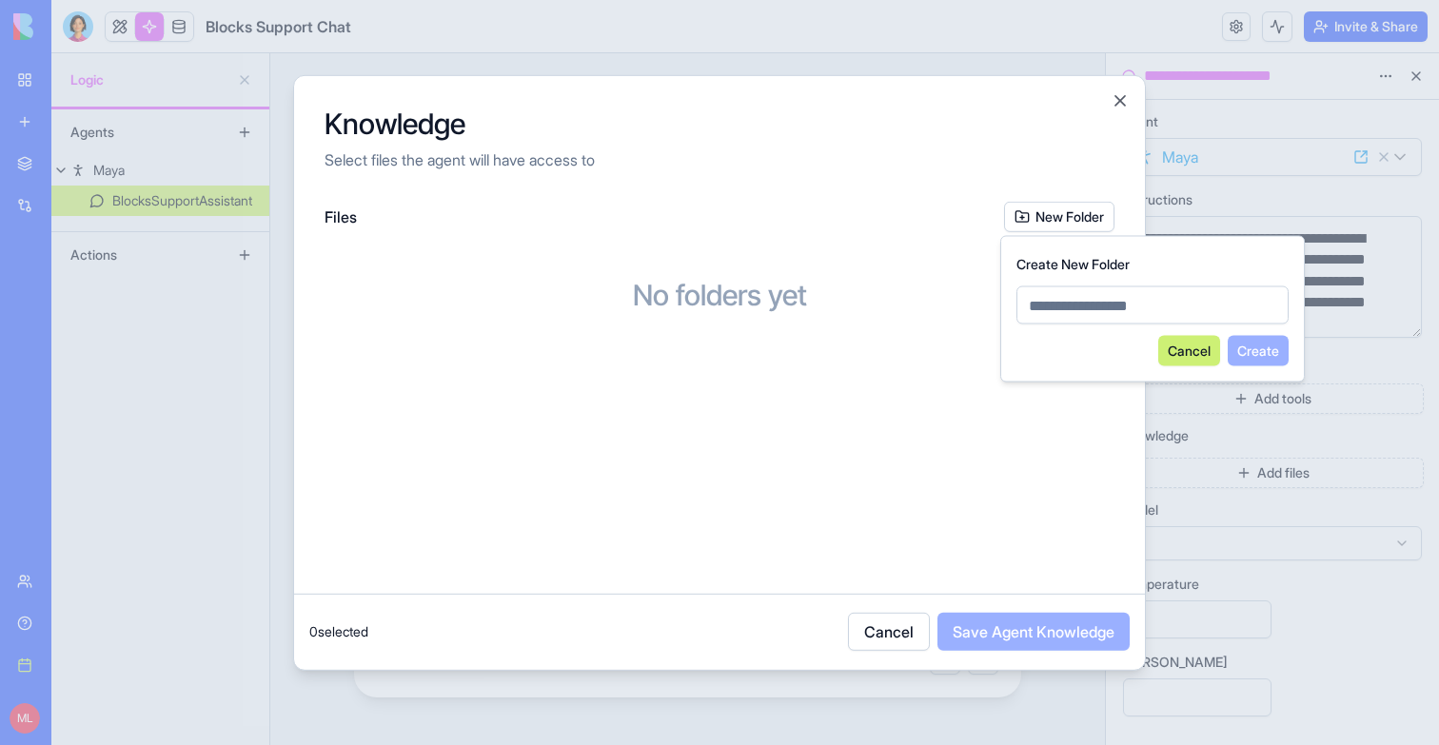
click at [899, 633] on button "Cancel" at bounding box center [889, 632] width 82 height 38
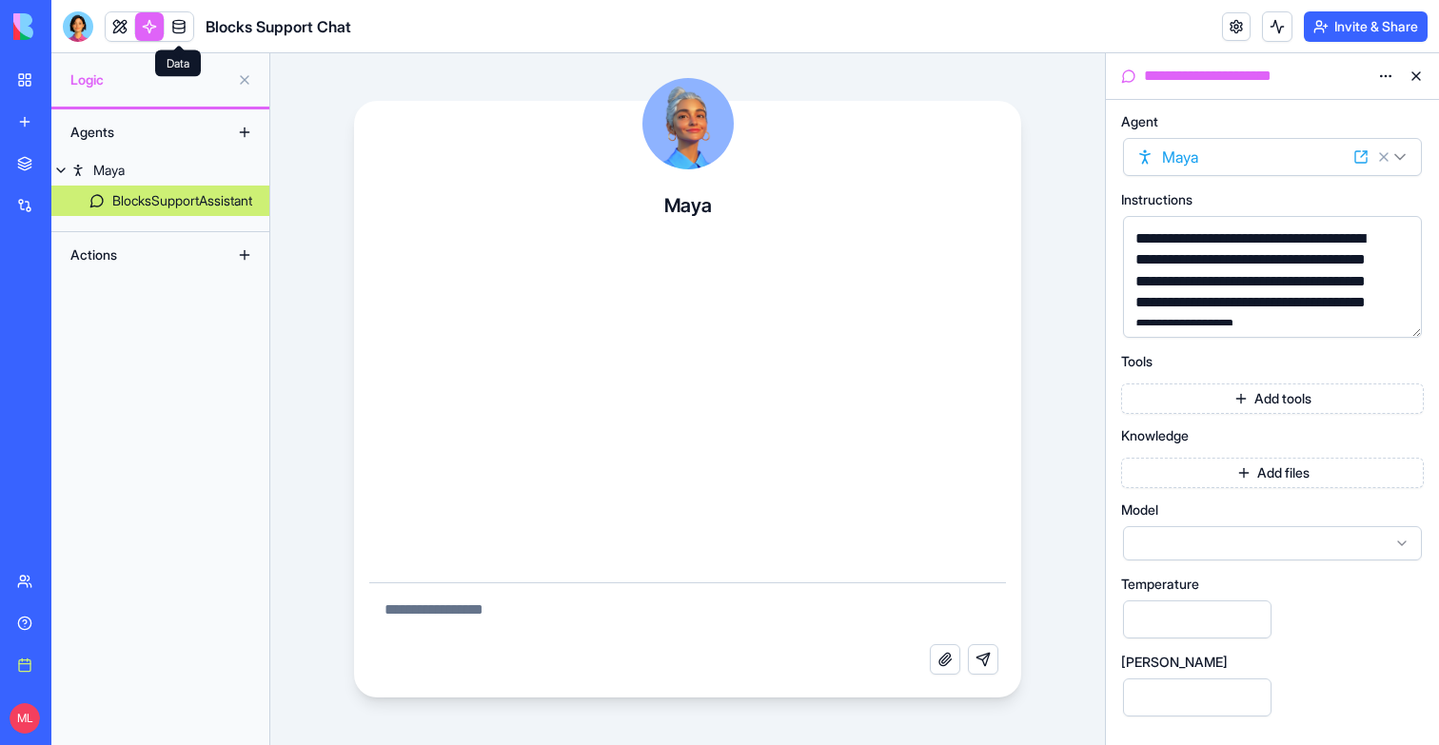
click at [188, 28] on link at bounding box center [179, 26] width 29 height 29
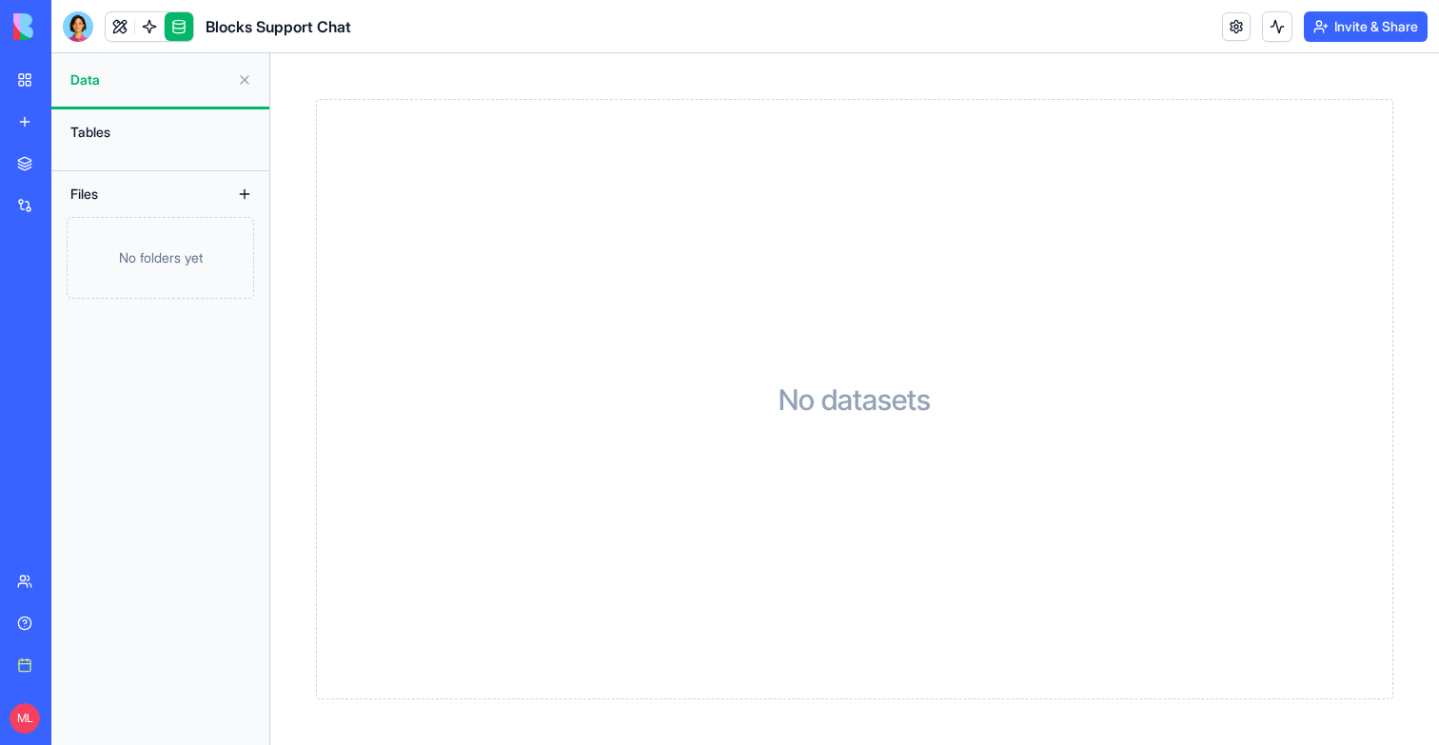
click at [244, 194] on button at bounding box center [244, 194] width 30 height 30
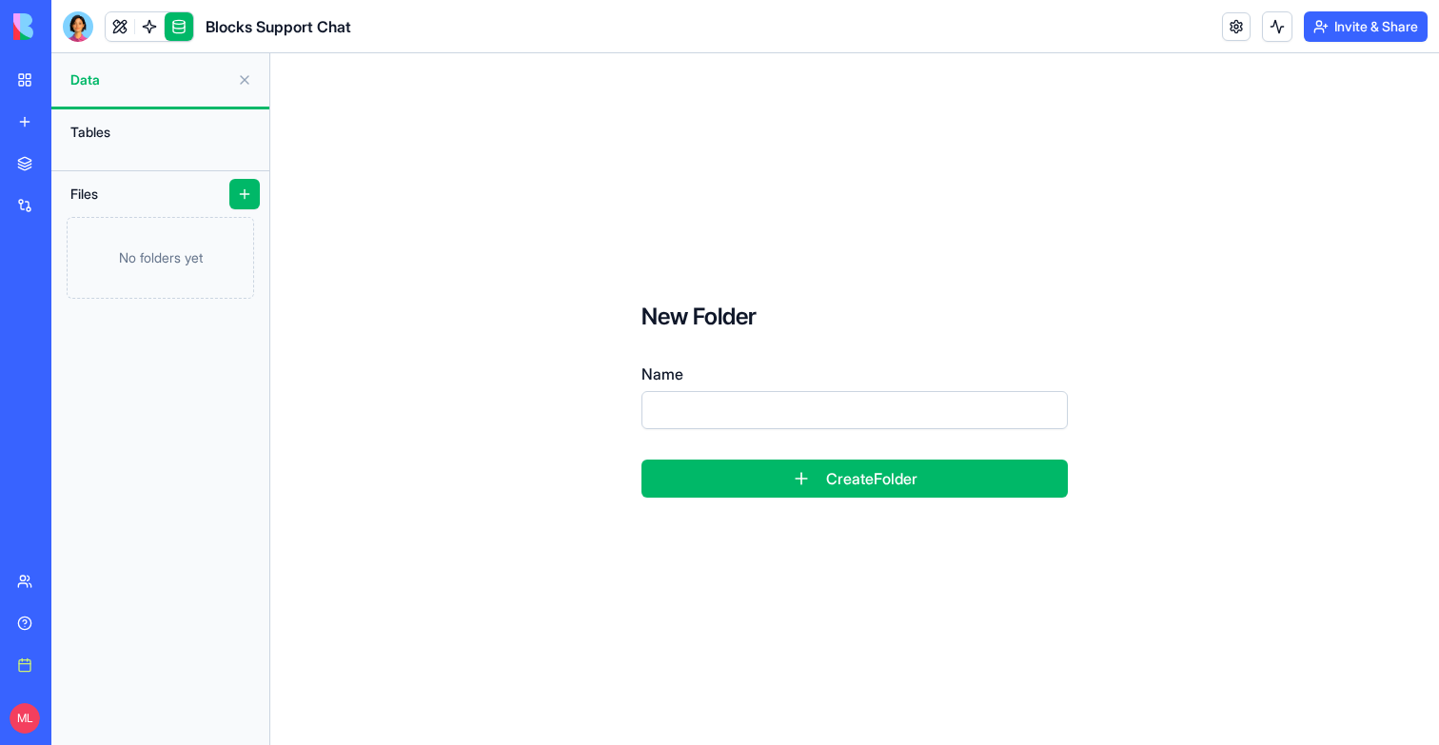
click at [775, 414] on input "Name" at bounding box center [854, 410] width 426 height 38
type input "**********"
click at [816, 479] on button "Create Folder" at bounding box center [854, 479] width 426 height 38
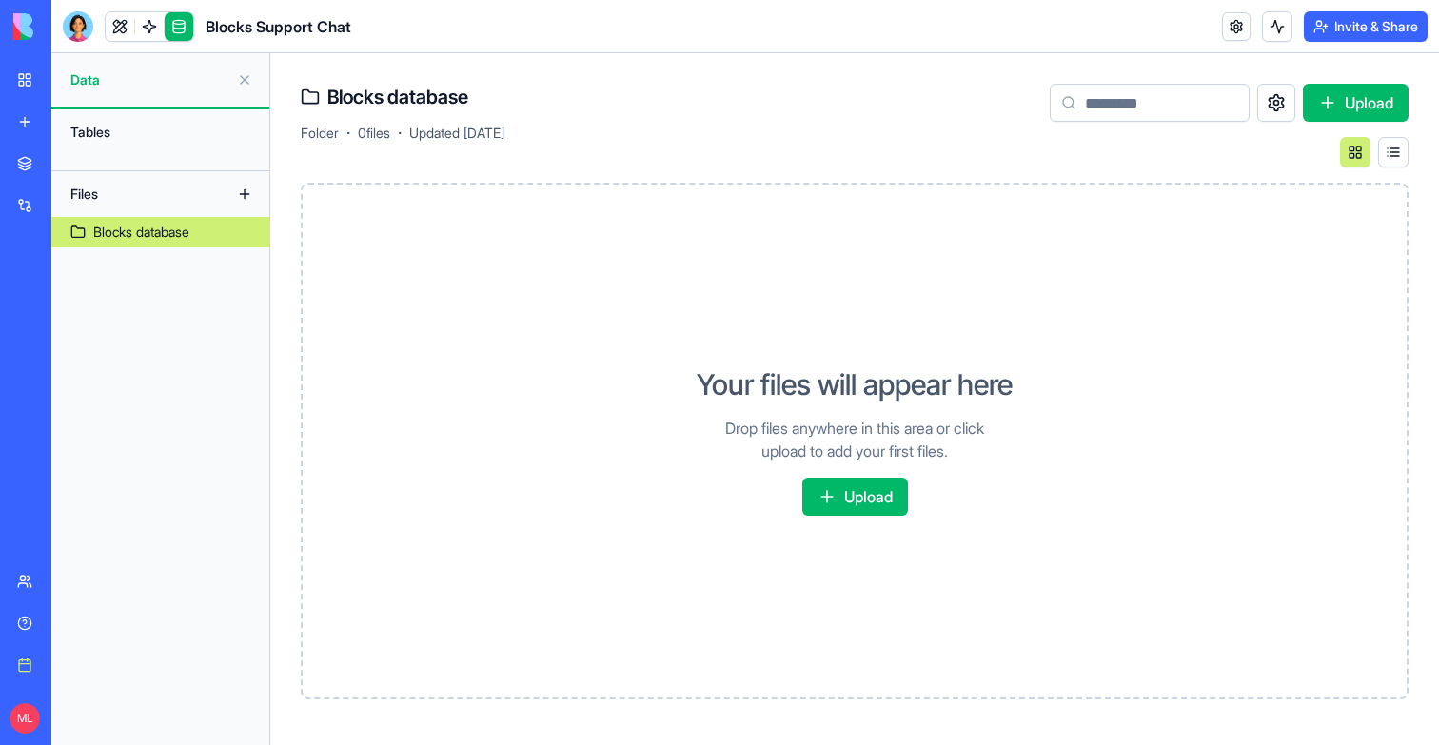
click at [814, 487] on button "Upload" at bounding box center [855, 497] width 106 height 38
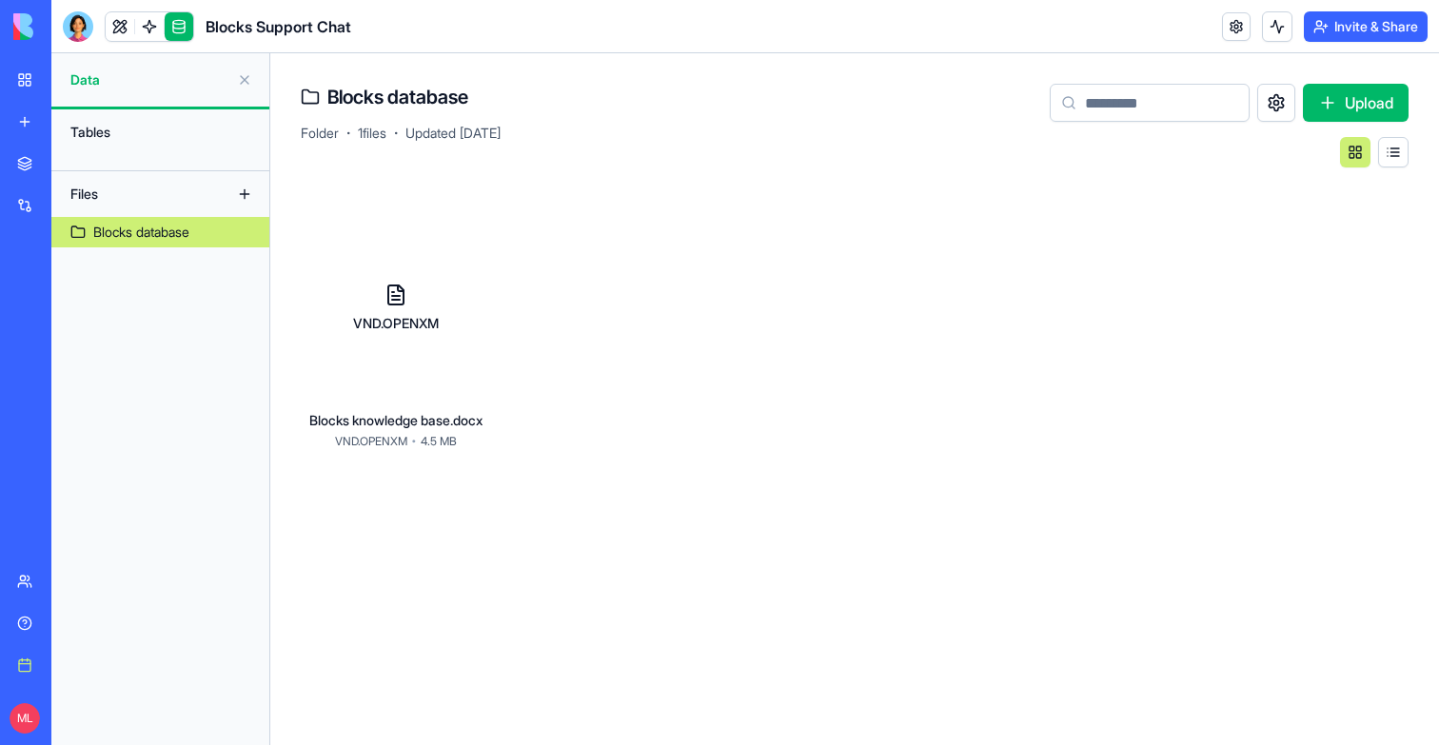
click at [368, 383] on div "VND.OPENXM" at bounding box center [396, 308] width 190 height 190
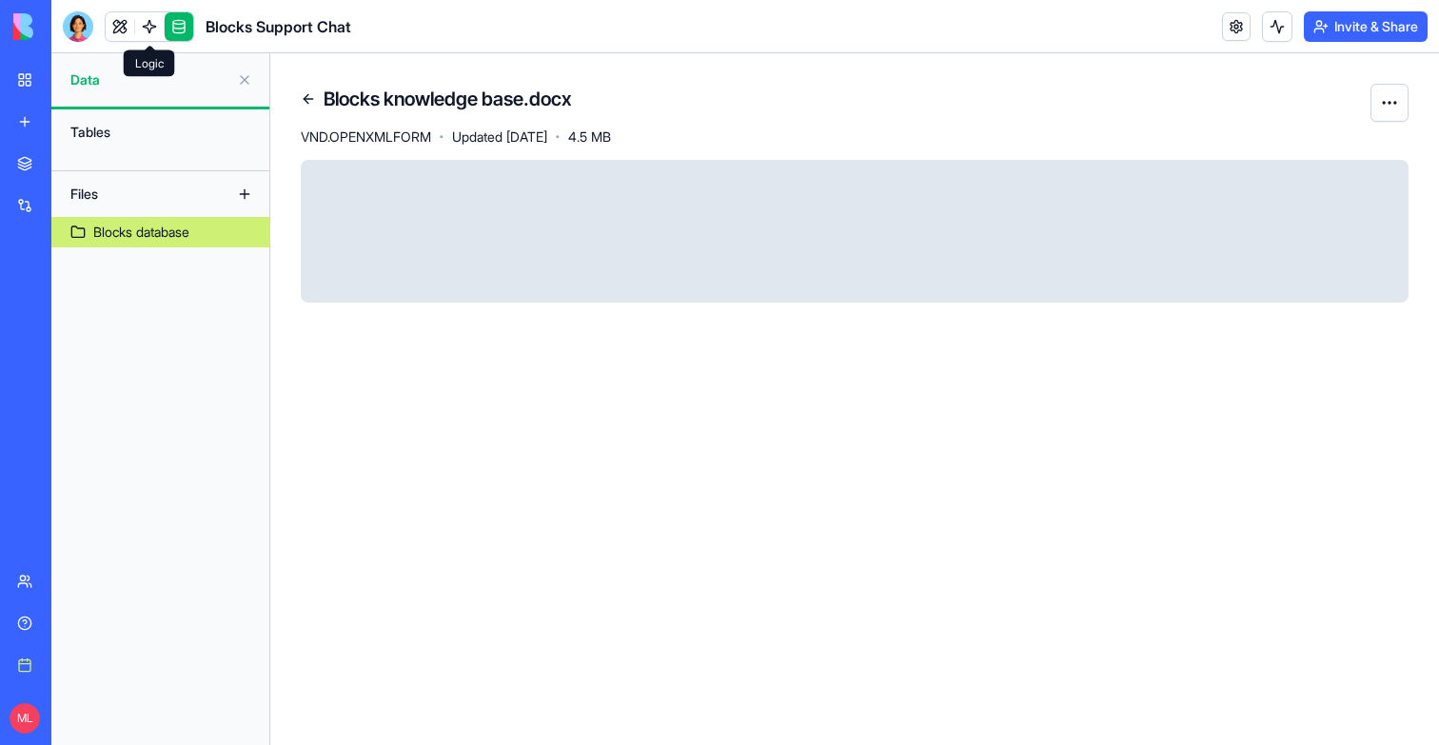
click at [153, 32] on link at bounding box center [149, 26] width 29 height 29
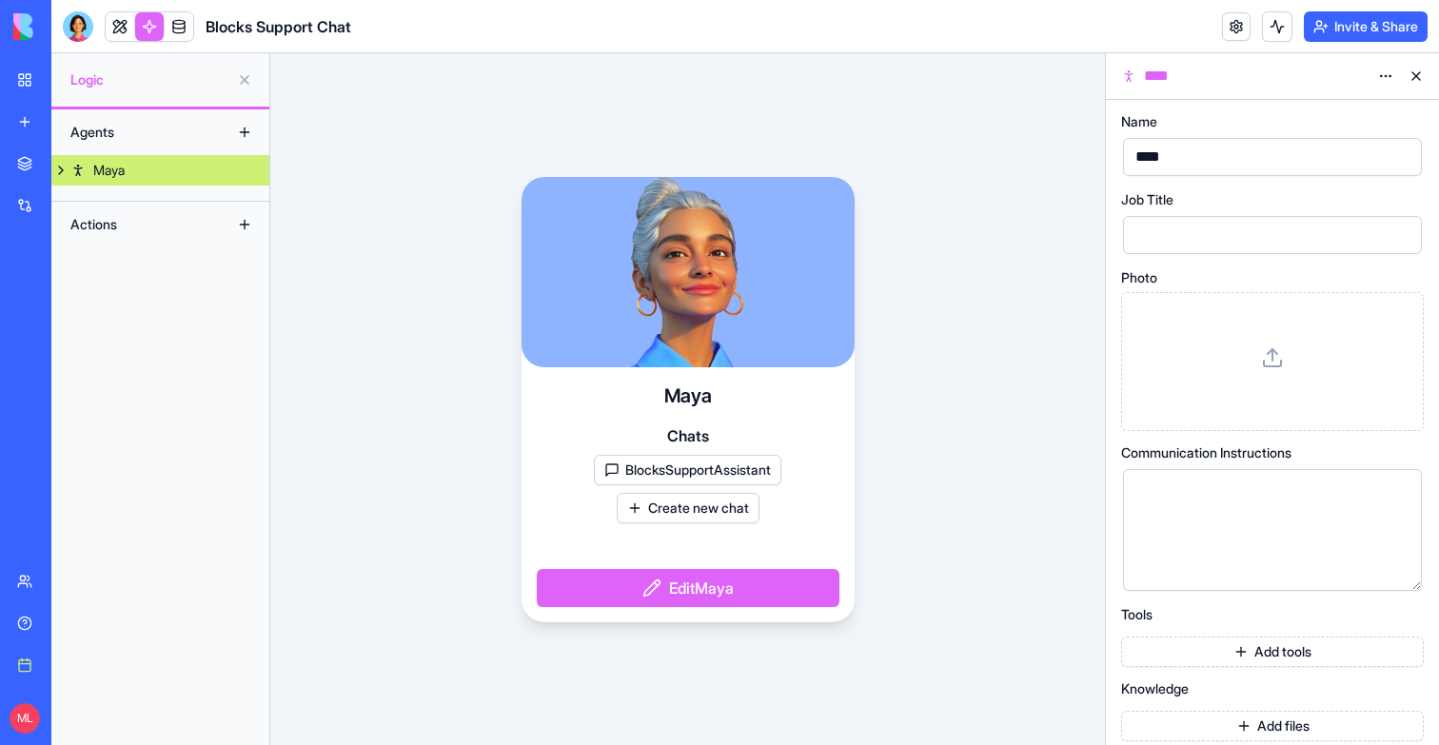
click at [99, 172] on div "Maya" at bounding box center [108, 170] width 31 height 19
click at [107, 197] on link "BlocksSupportAssistant" at bounding box center [160, 201] width 218 height 30
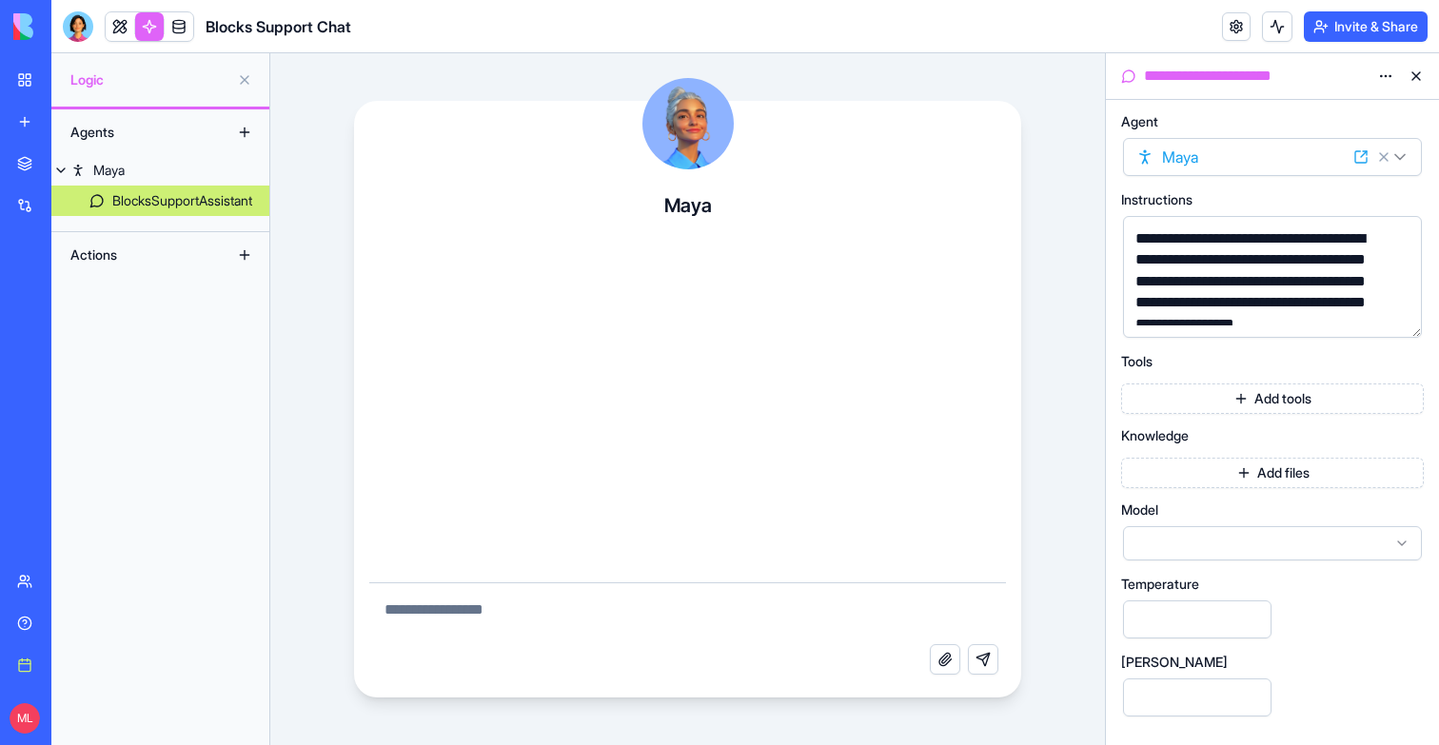
click at [1296, 477] on button "Add files" at bounding box center [1272, 473] width 303 height 30
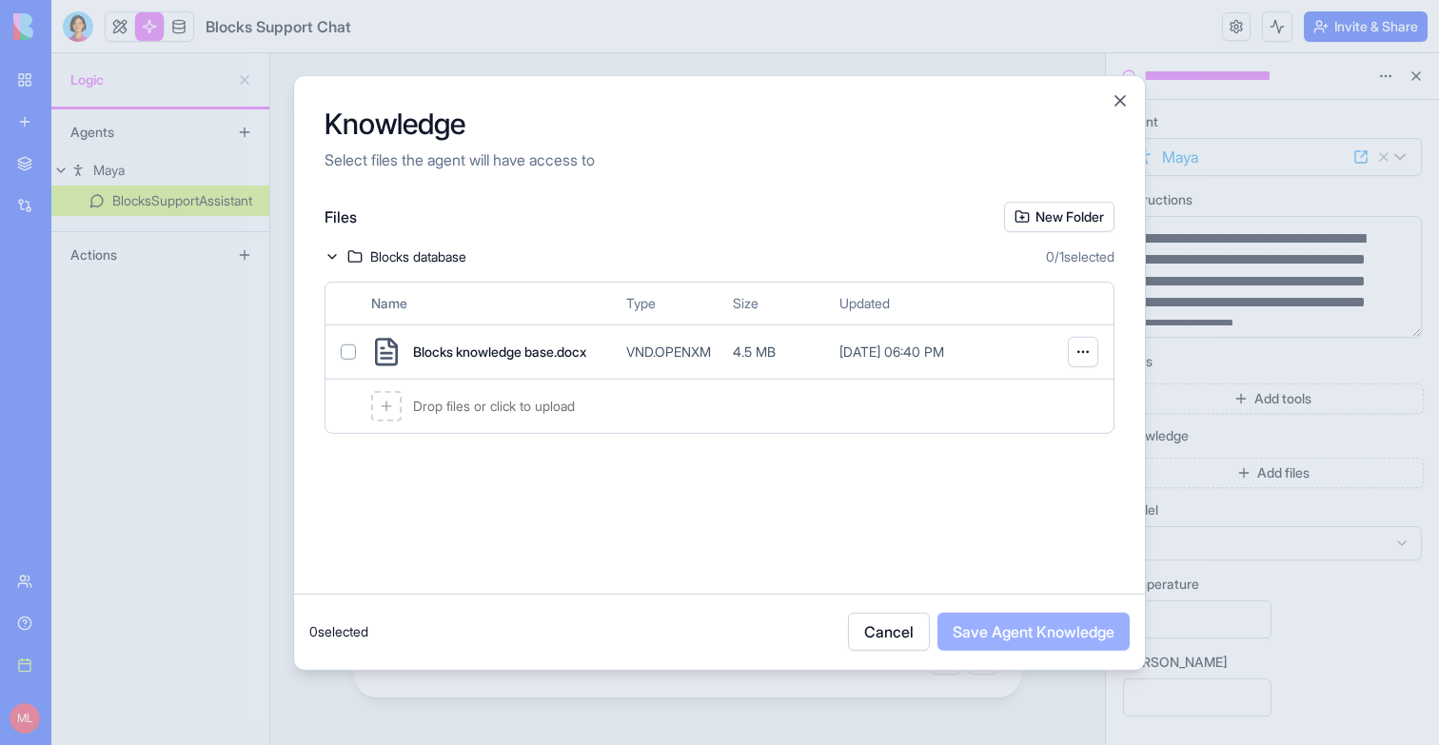
click at [346, 358] on button "button" at bounding box center [348, 350] width 15 height 15
click at [1029, 629] on button "Save Agent Knowledge" at bounding box center [1033, 632] width 192 height 38
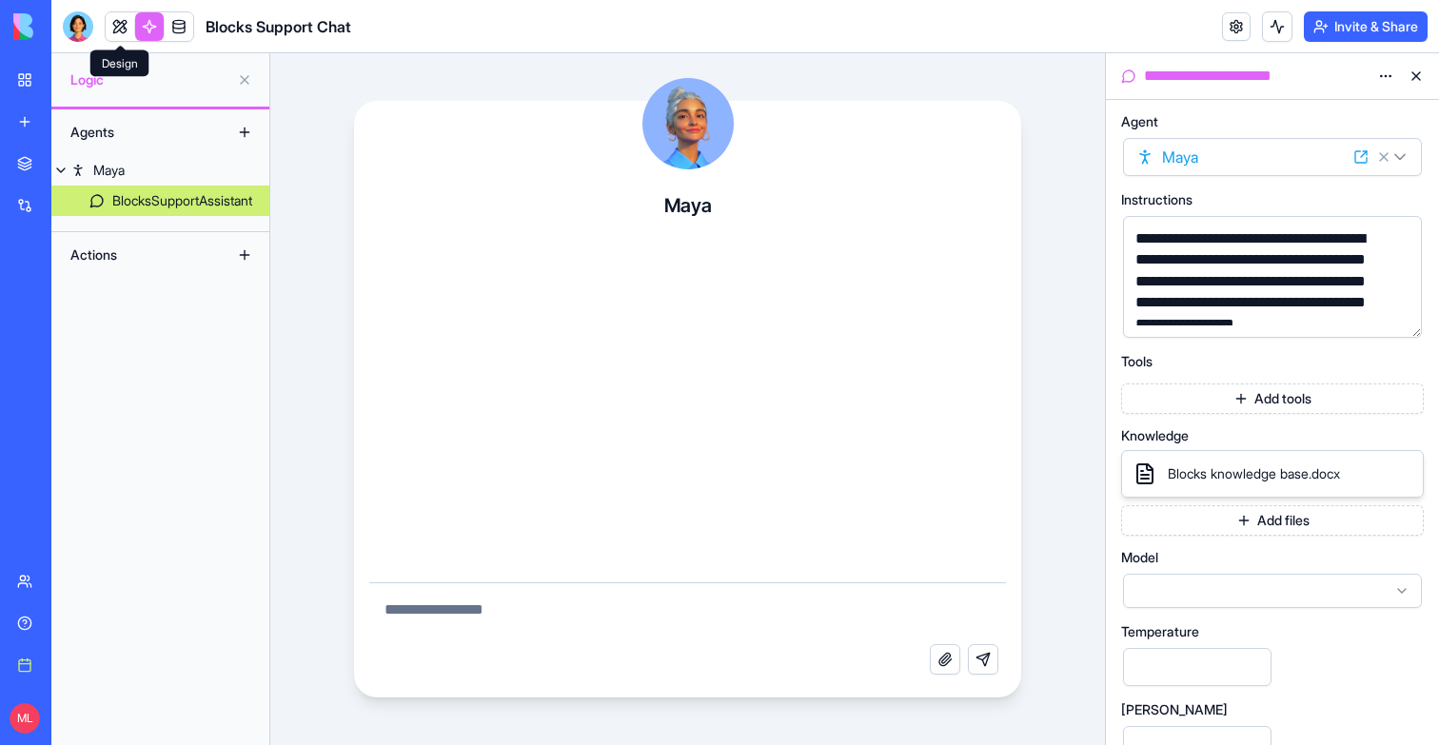
click at [114, 29] on link at bounding box center [120, 26] width 29 height 29
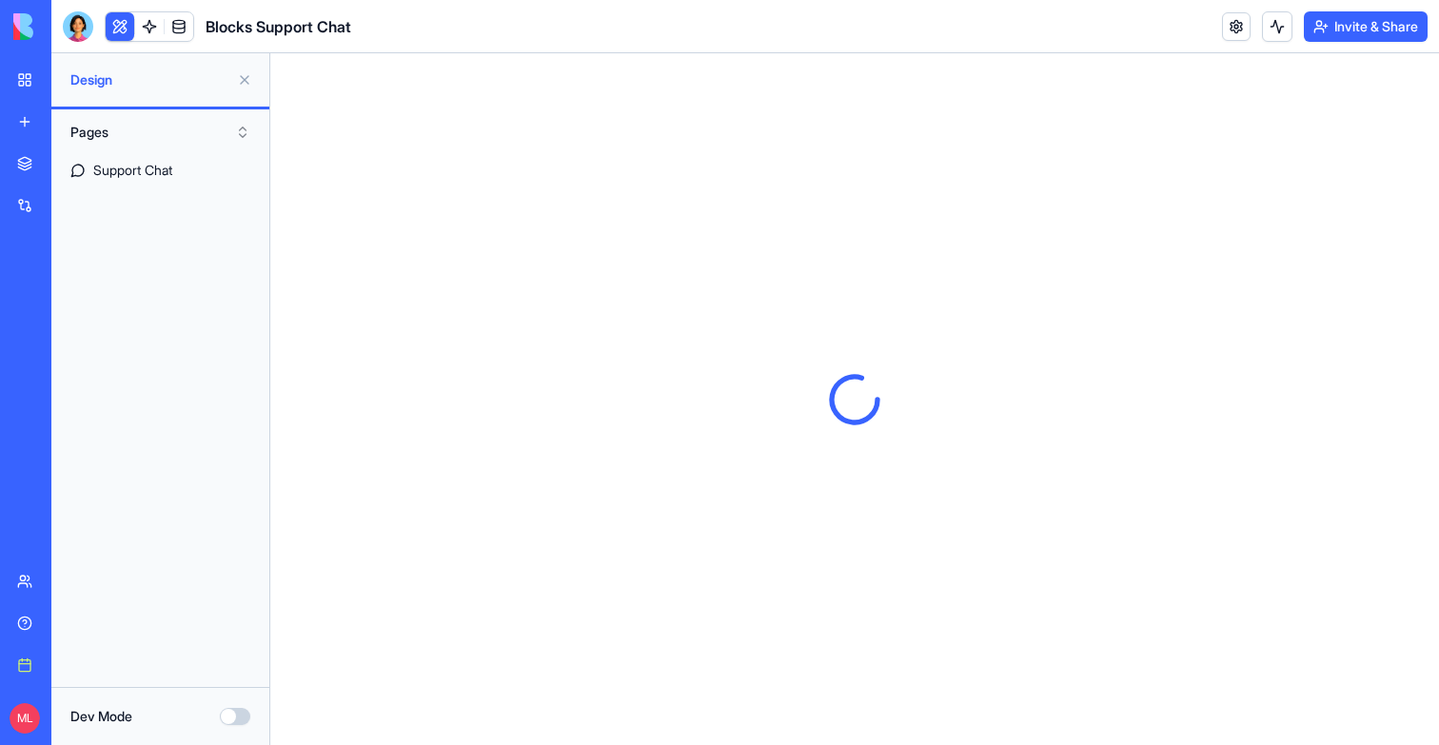
click at [248, 82] on button at bounding box center [244, 80] width 30 height 30
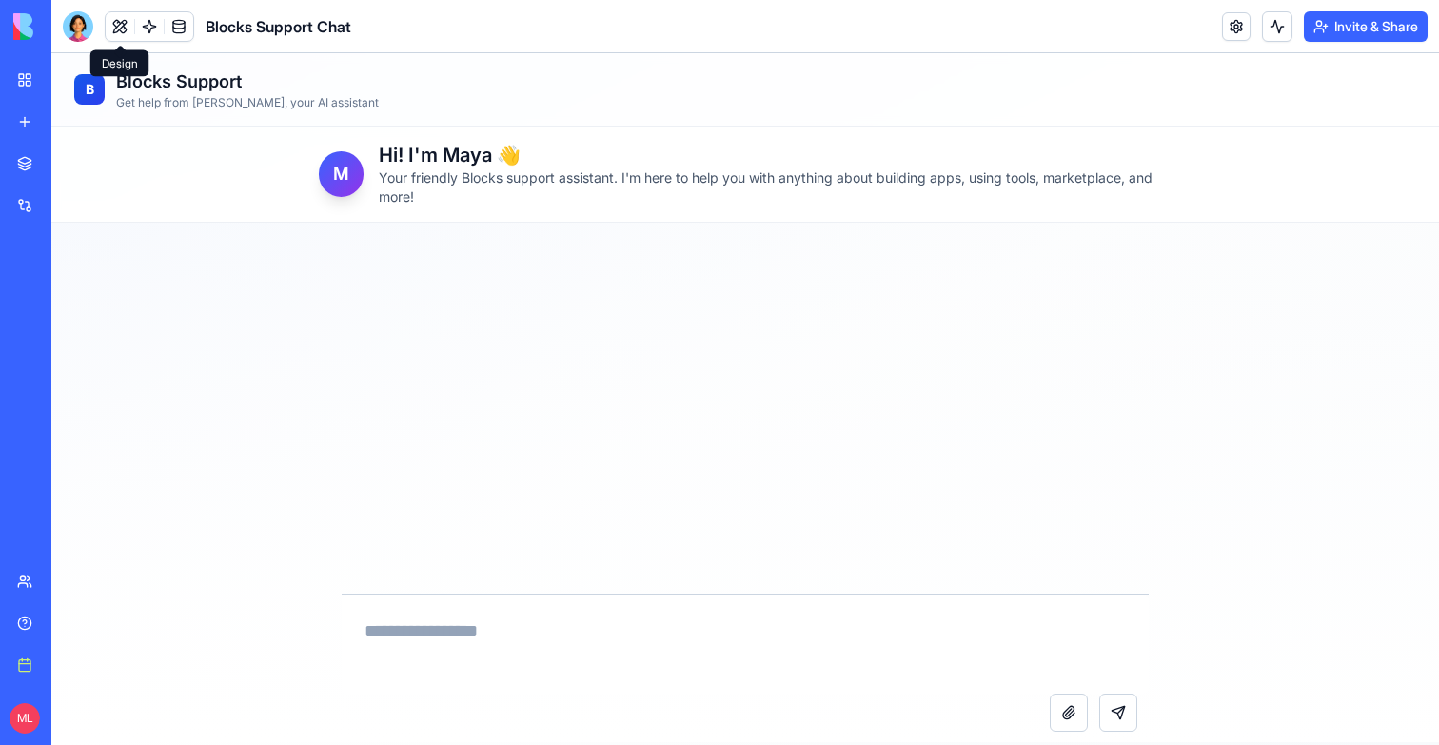
click at [437, 653] on textarea at bounding box center [745, 644] width 807 height 99
type textarea "**********"
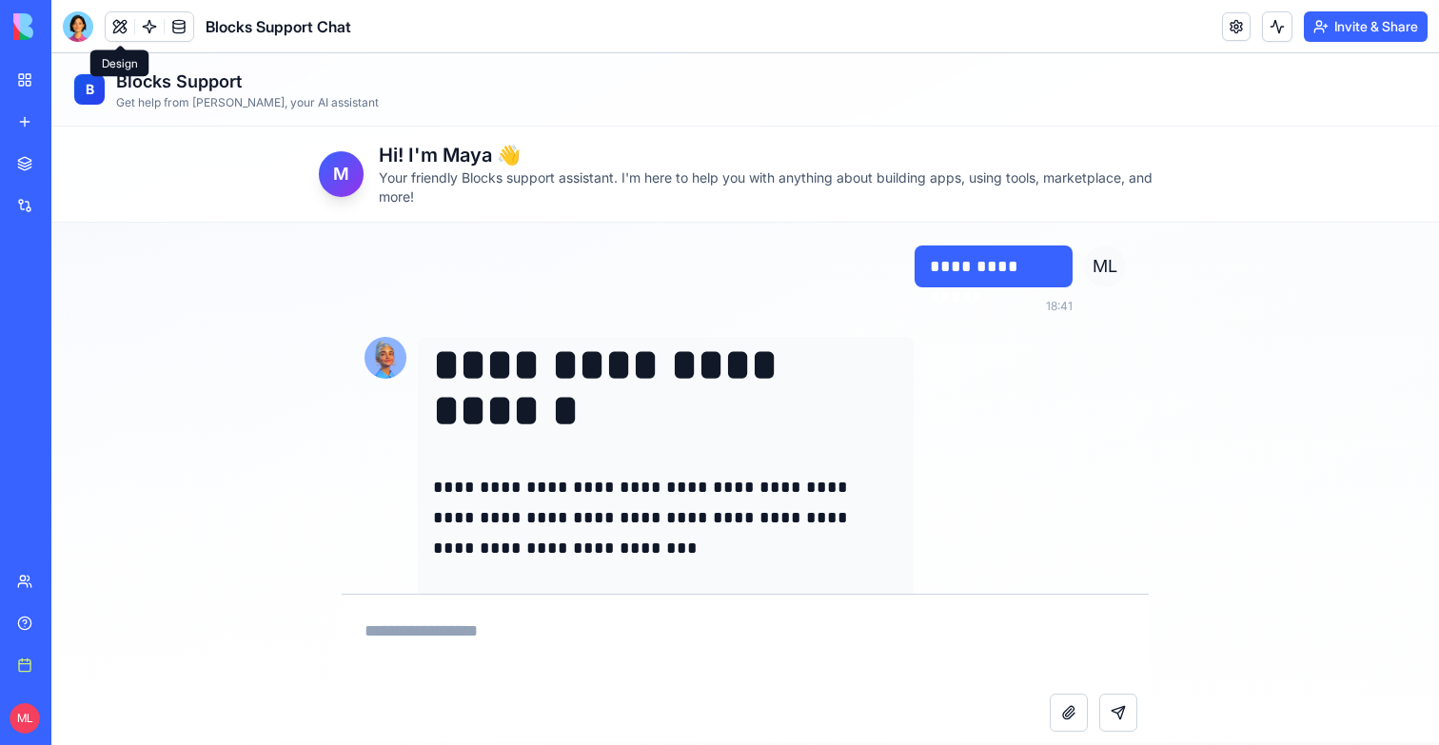
click at [135, 334] on div "**********" at bounding box center [744, 483] width 1387 height 520
click at [95, 92] on div "B" at bounding box center [89, 89] width 30 height 30
click at [73, 34] on div at bounding box center [78, 26] width 30 height 30
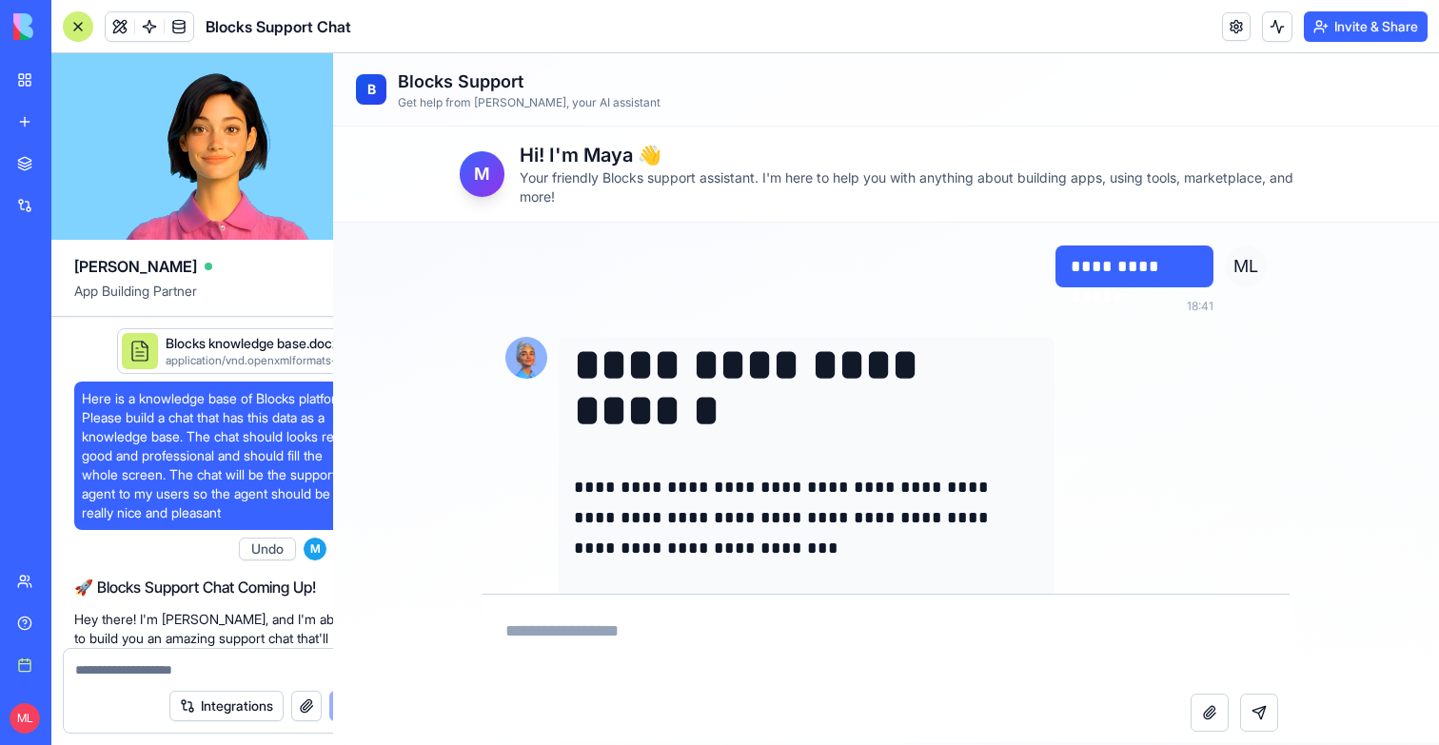
scroll to position [665, 0]
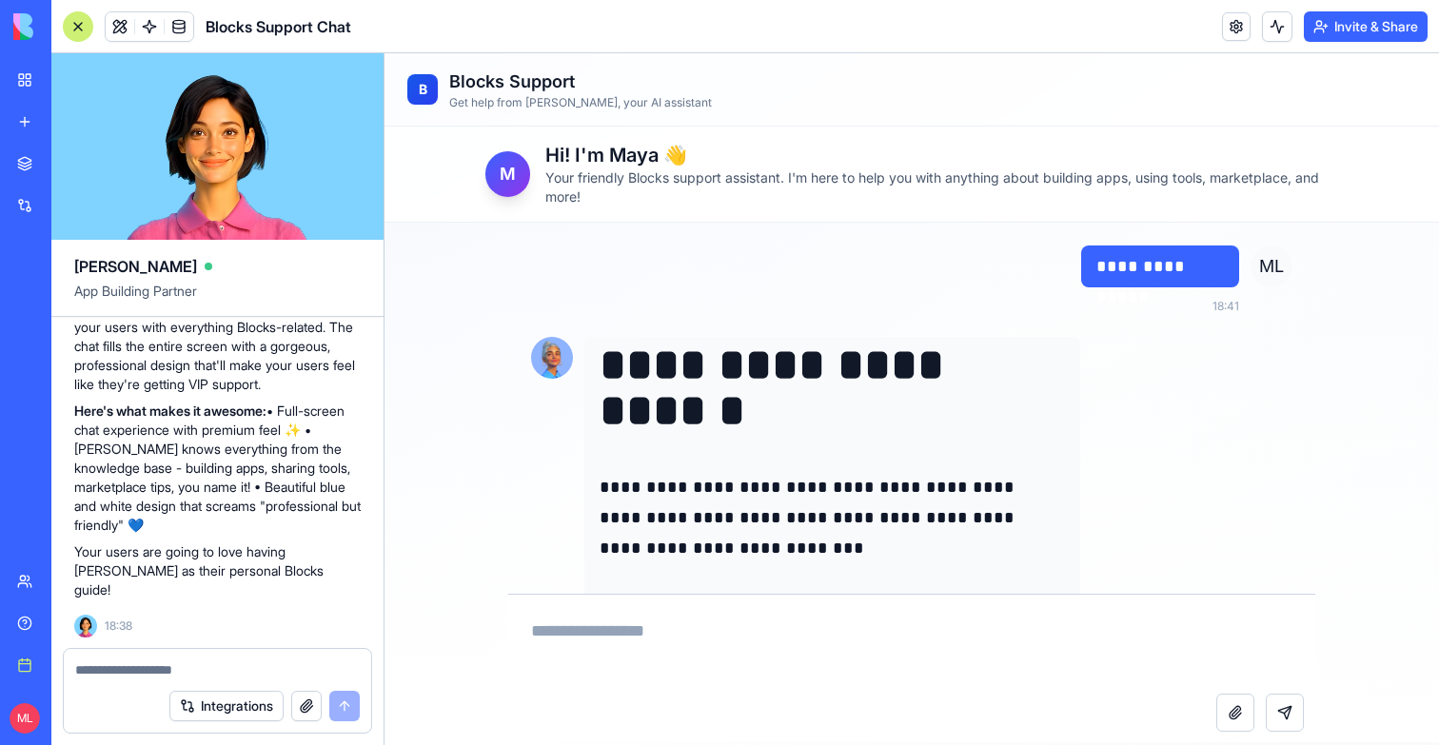
click at [150, 661] on textarea at bounding box center [217, 669] width 285 height 19
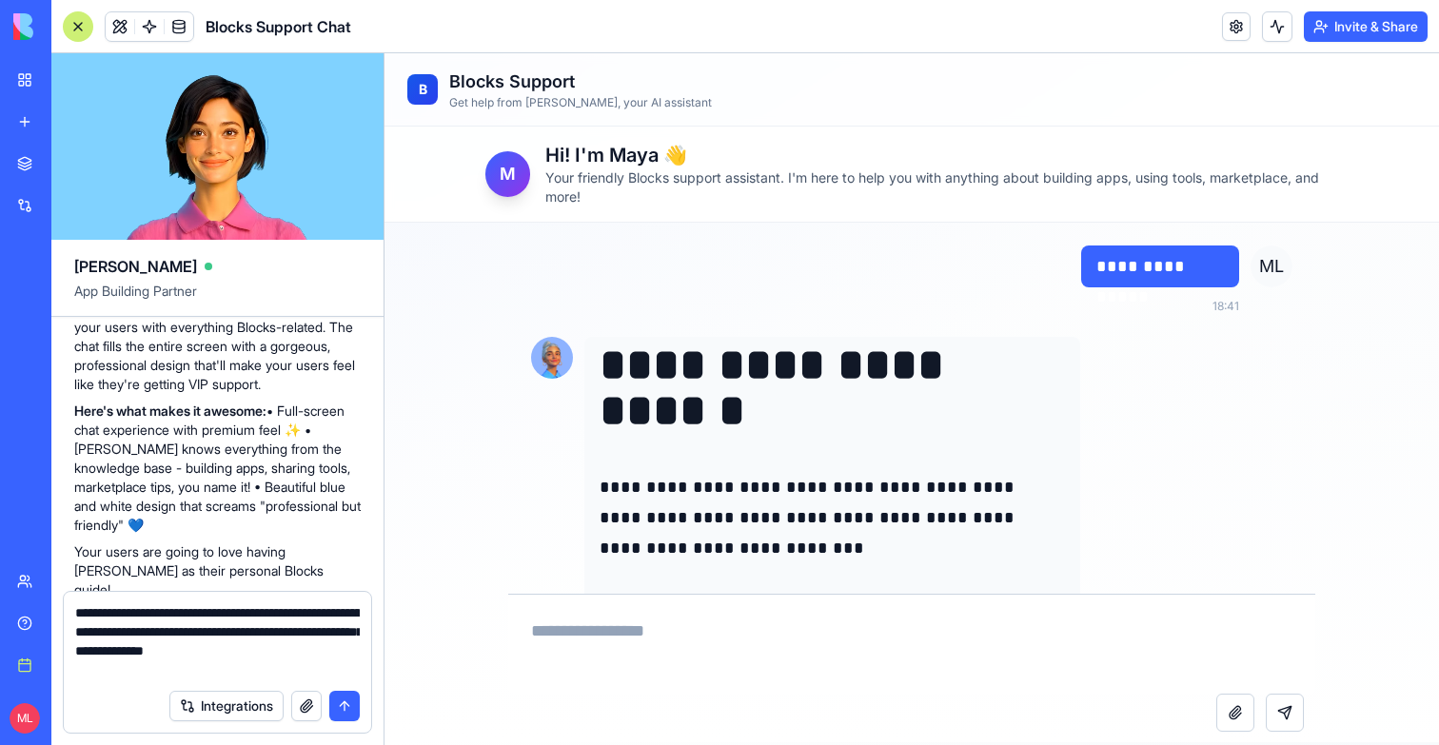
paste textarea "**"
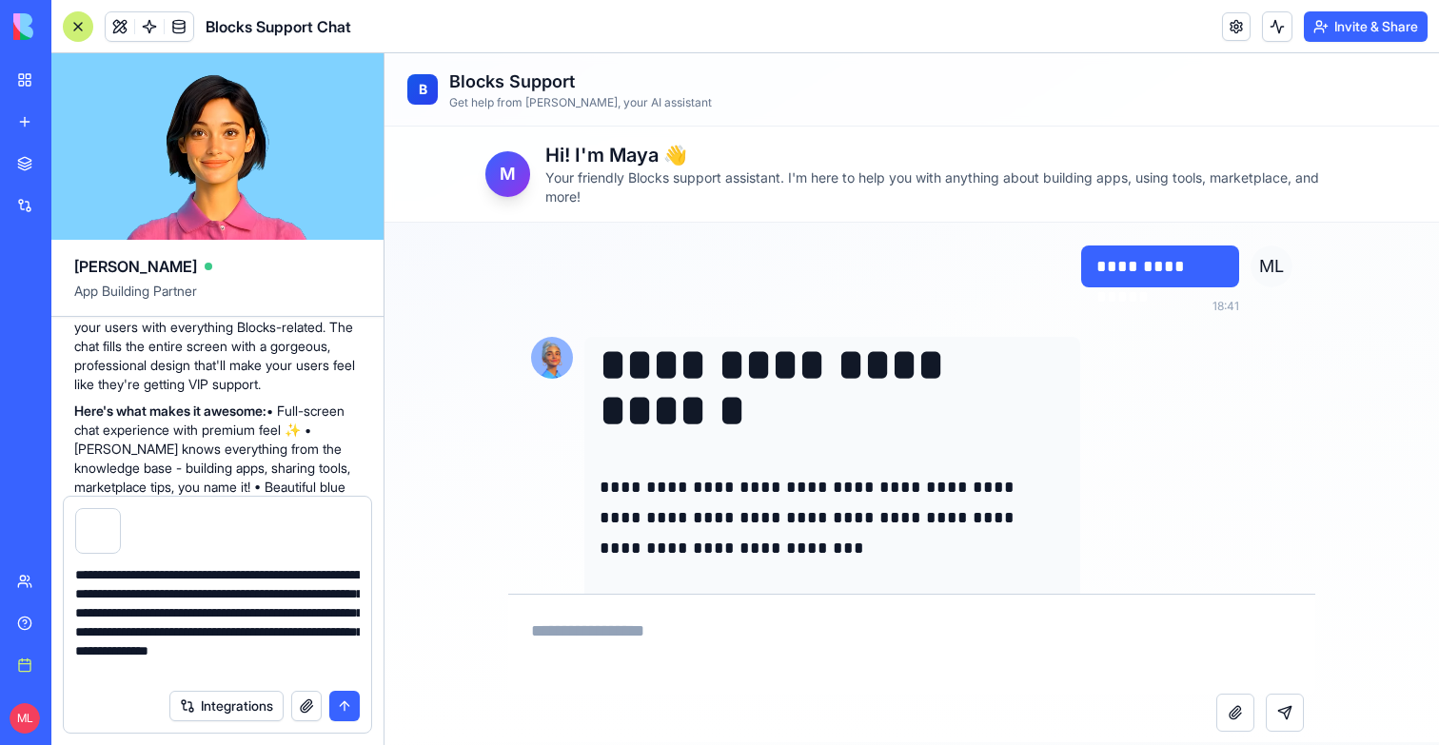
scroll to position [17, 0]
type textarea "**********"
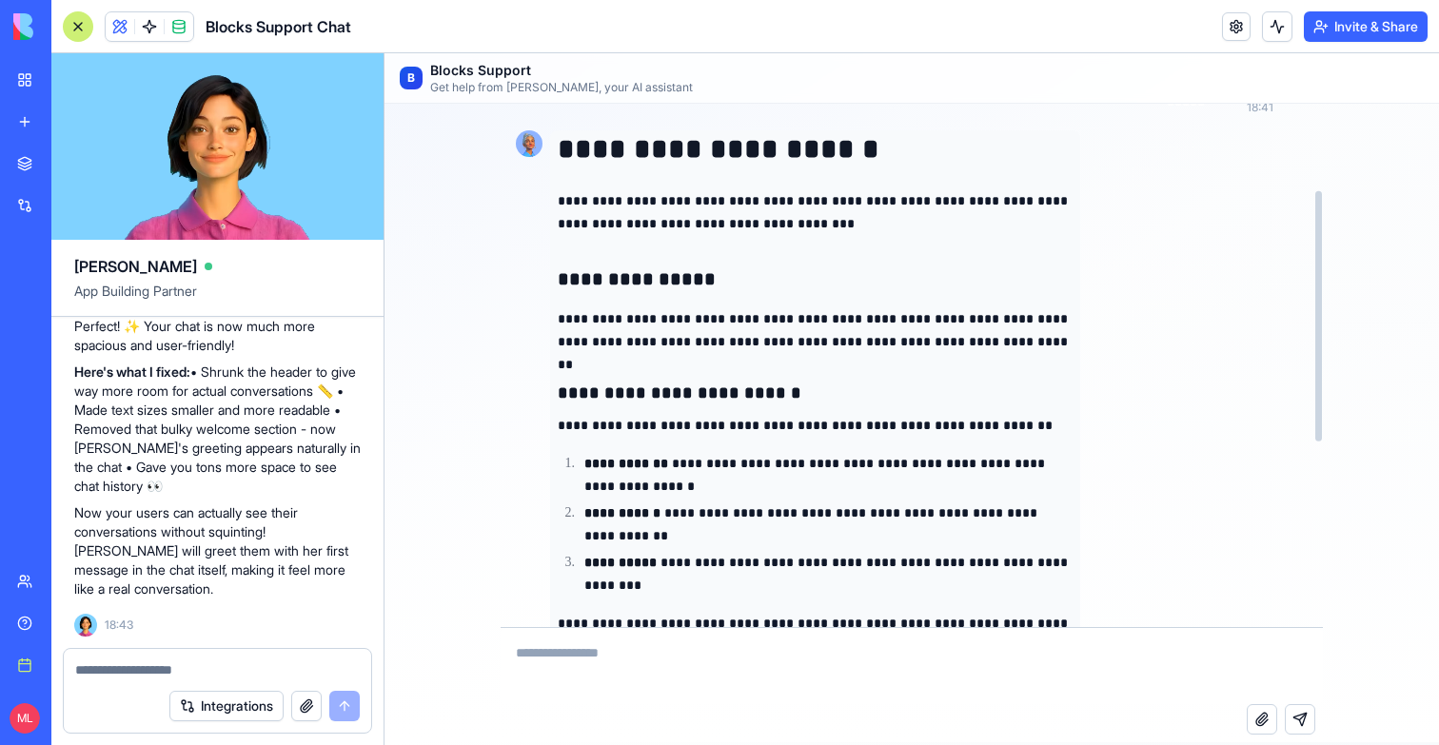
scroll to position [0, 0]
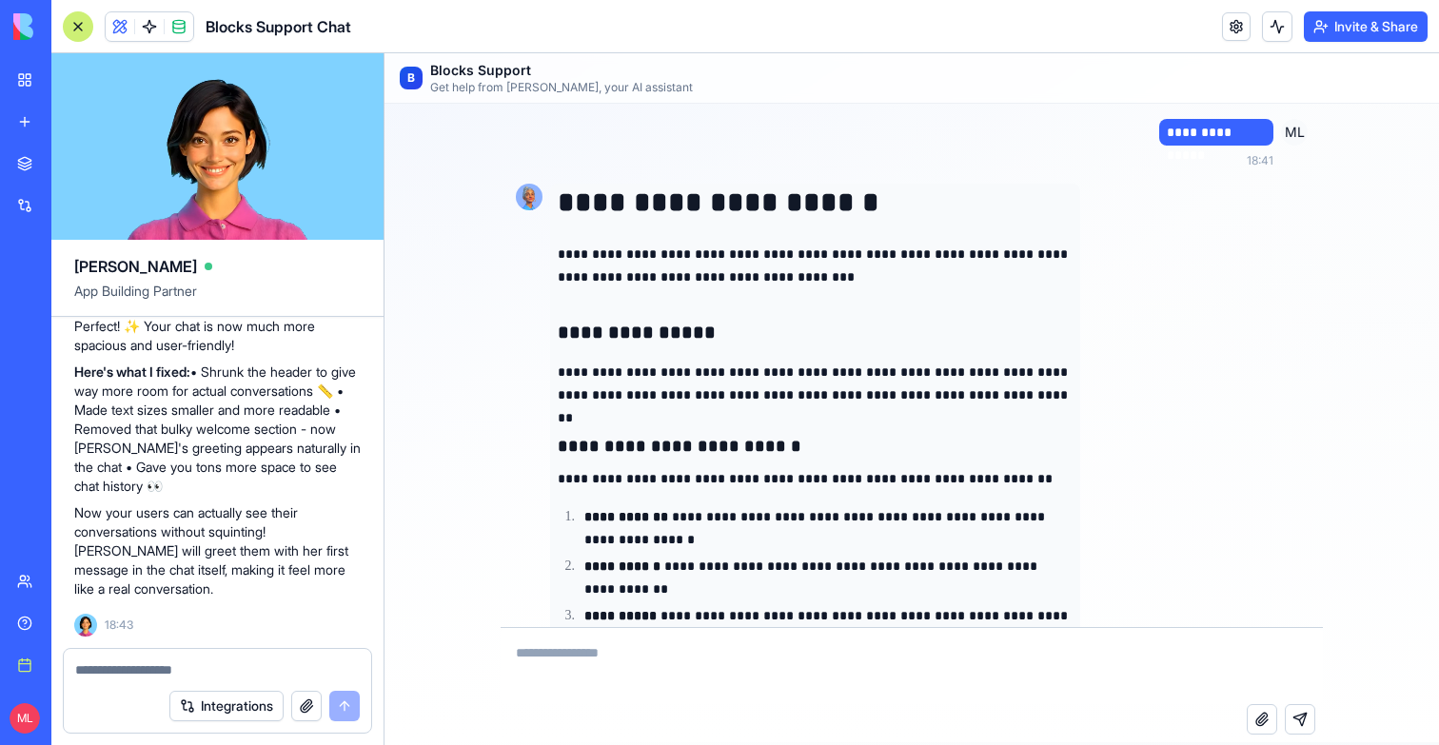
click at [69, 26] on div at bounding box center [78, 26] width 30 height 30
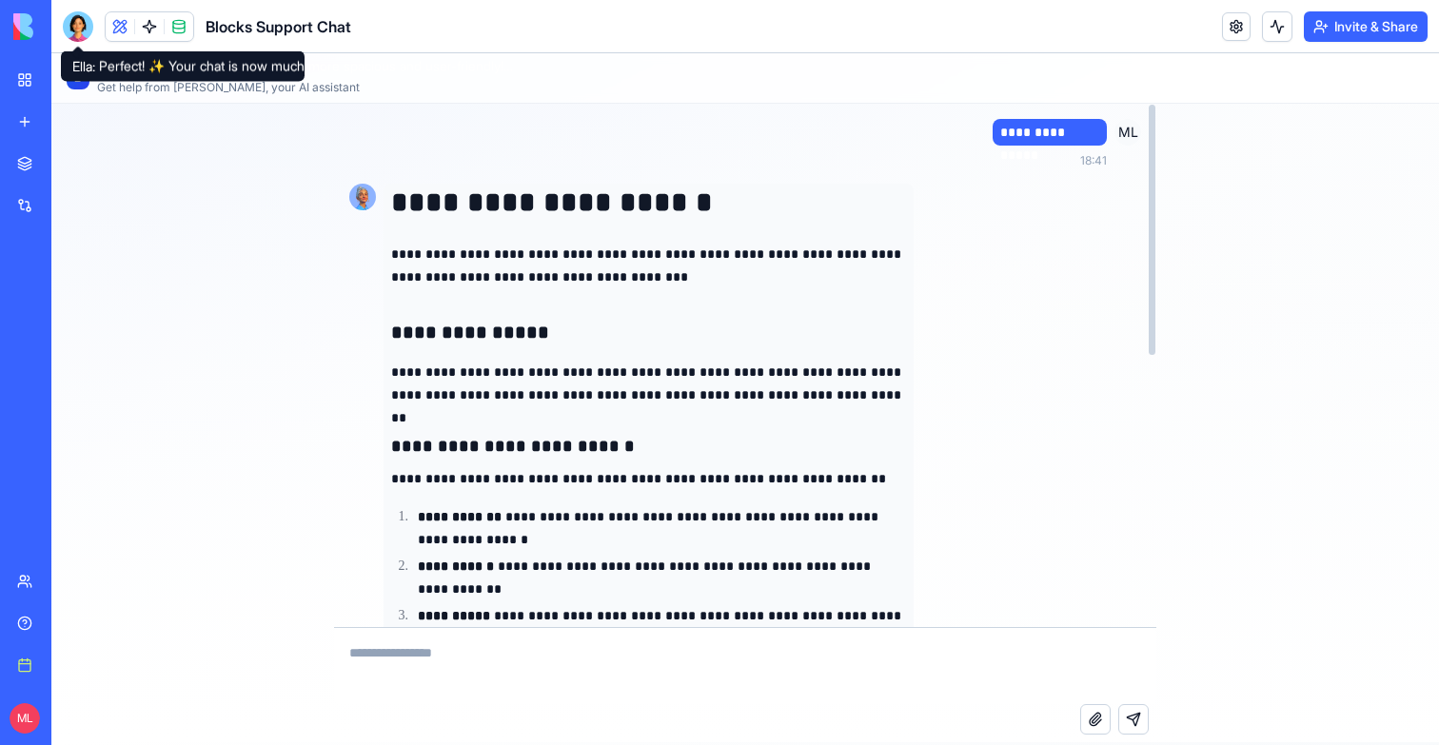
click at [717, 367] on p "**********" at bounding box center [648, 384] width 515 height 46
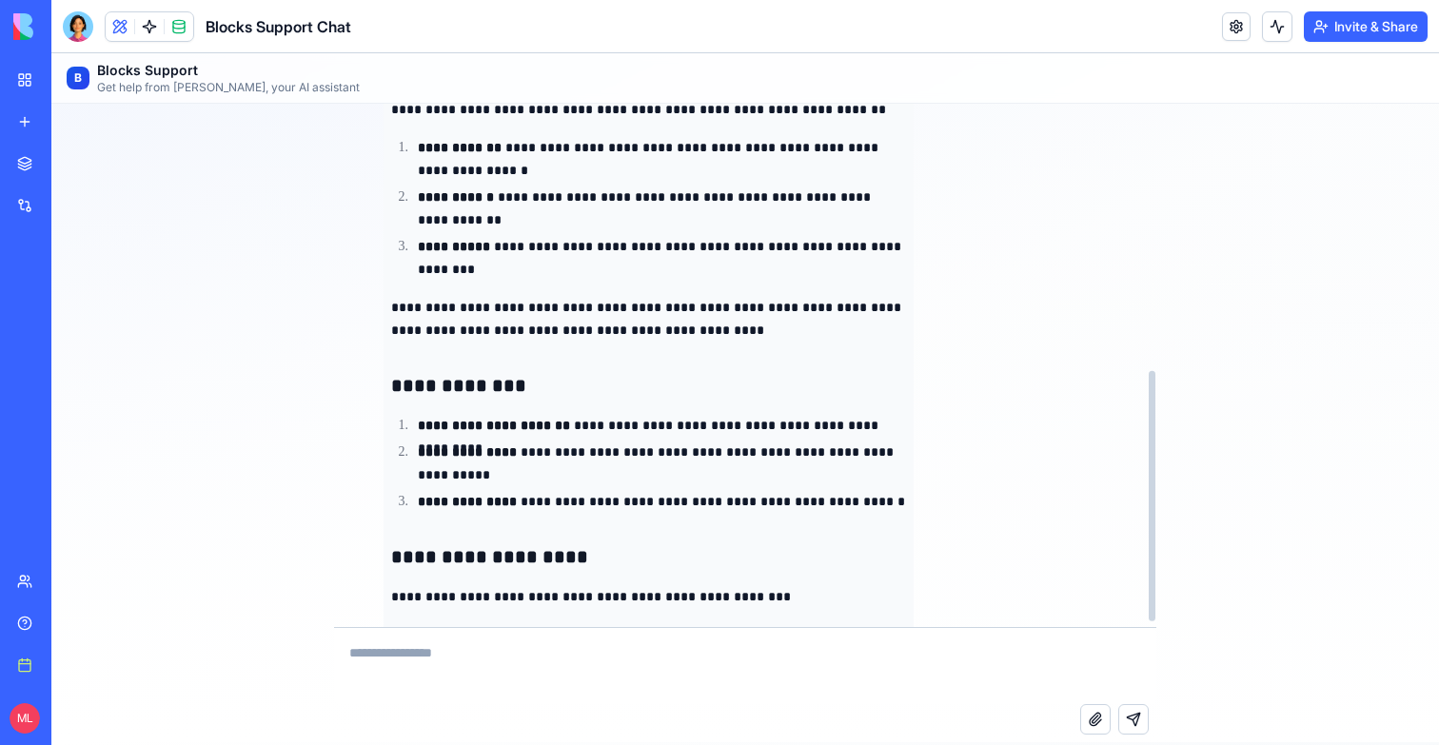
scroll to position [569, 0]
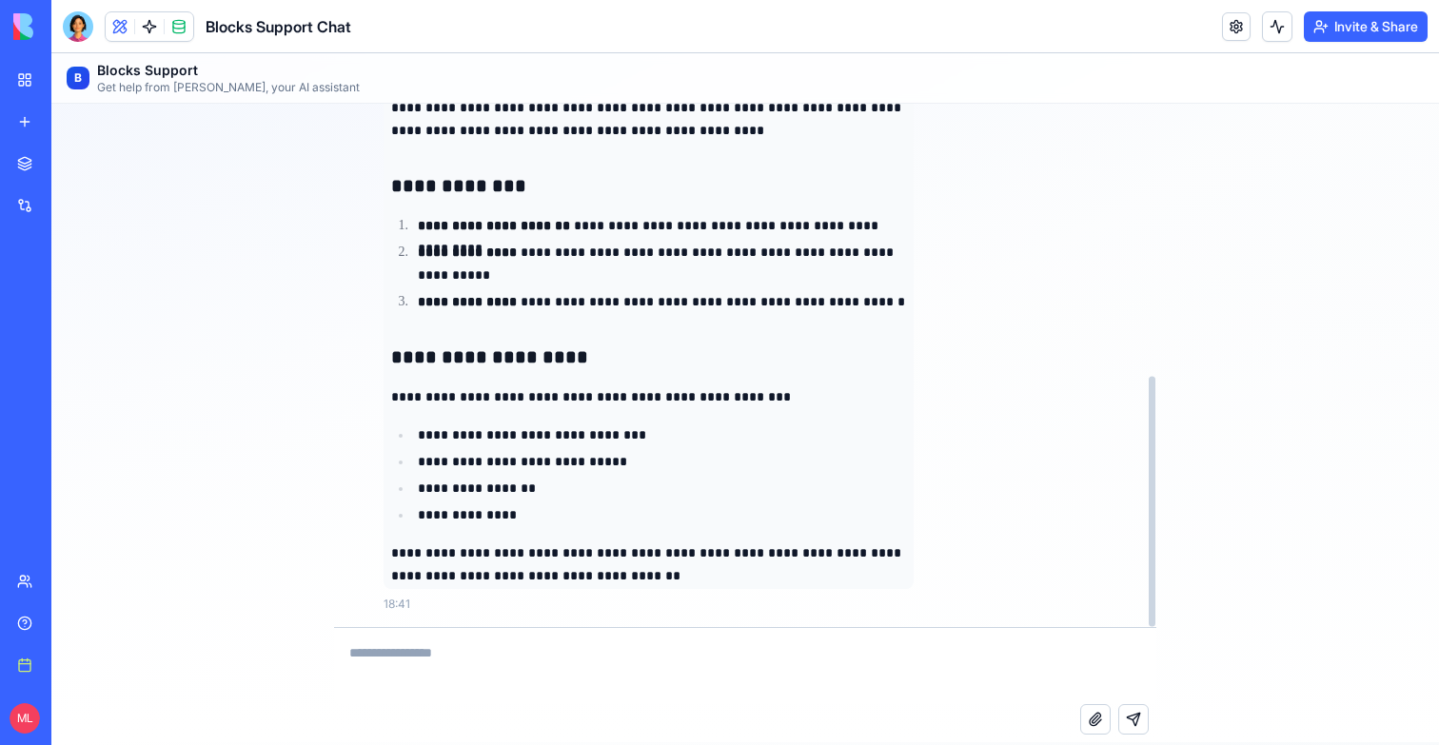
click at [458, 645] on textarea at bounding box center [745, 666] width 822 height 76
type textarea "*"
type textarea "**********"
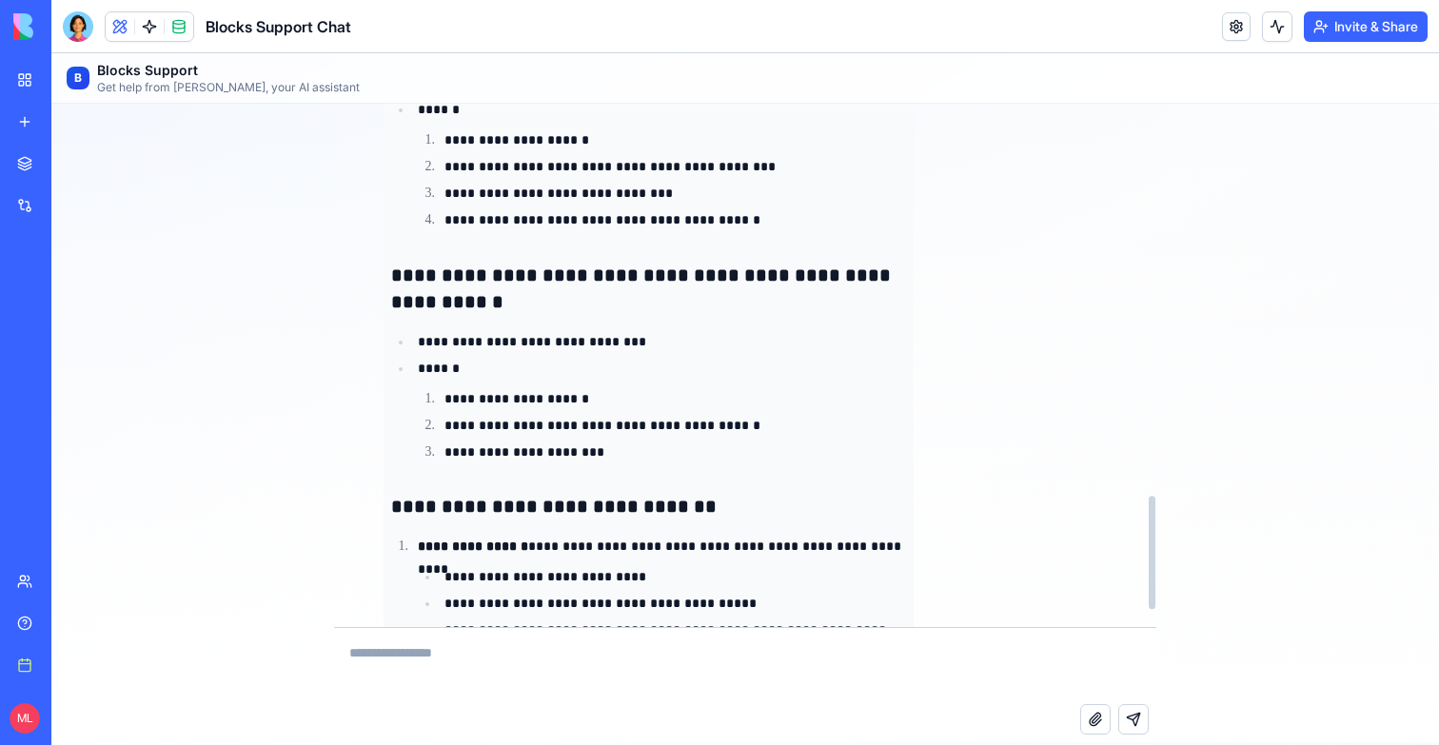
scroll to position [1886, 0]
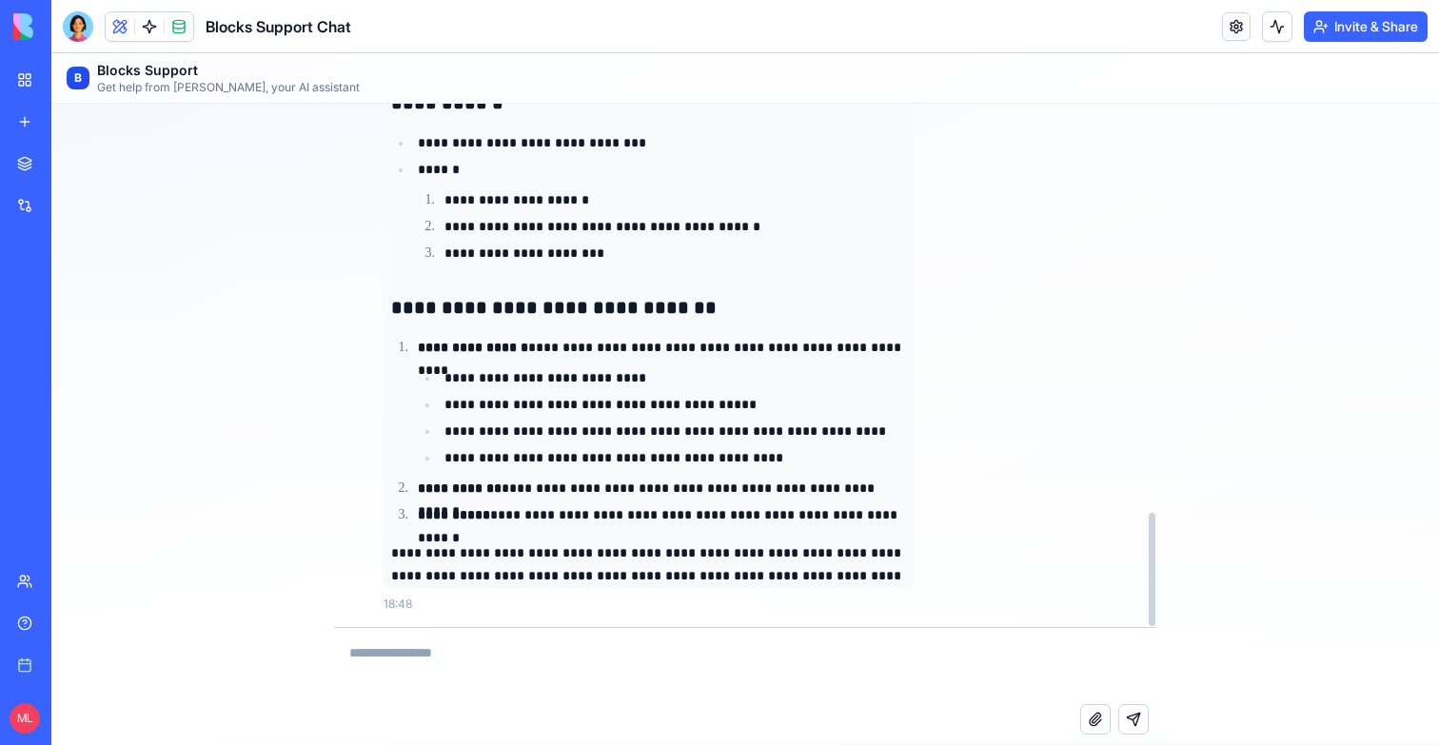
click at [451, 672] on textarea at bounding box center [745, 666] width 822 height 76
type textarea "*"
type textarea "**********"
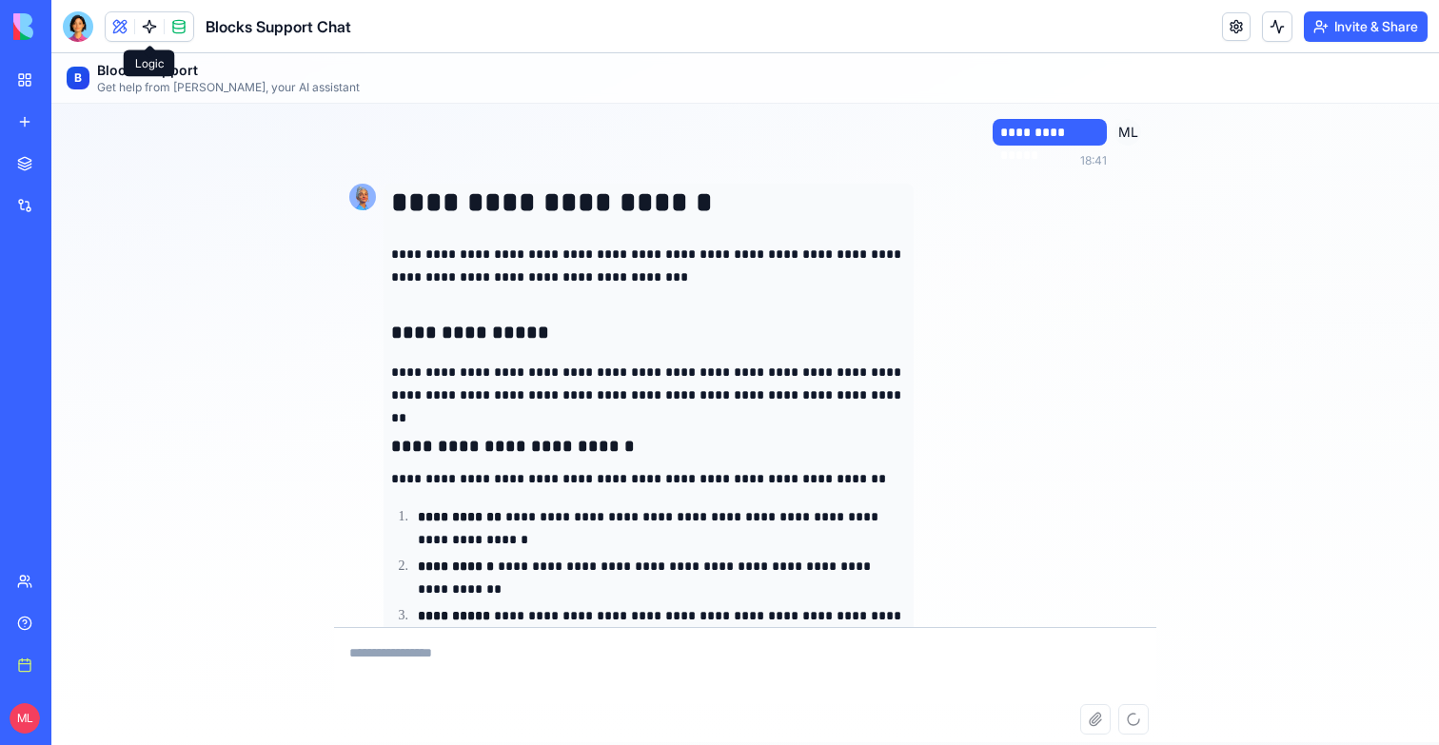
scroll to position [2084, 0]
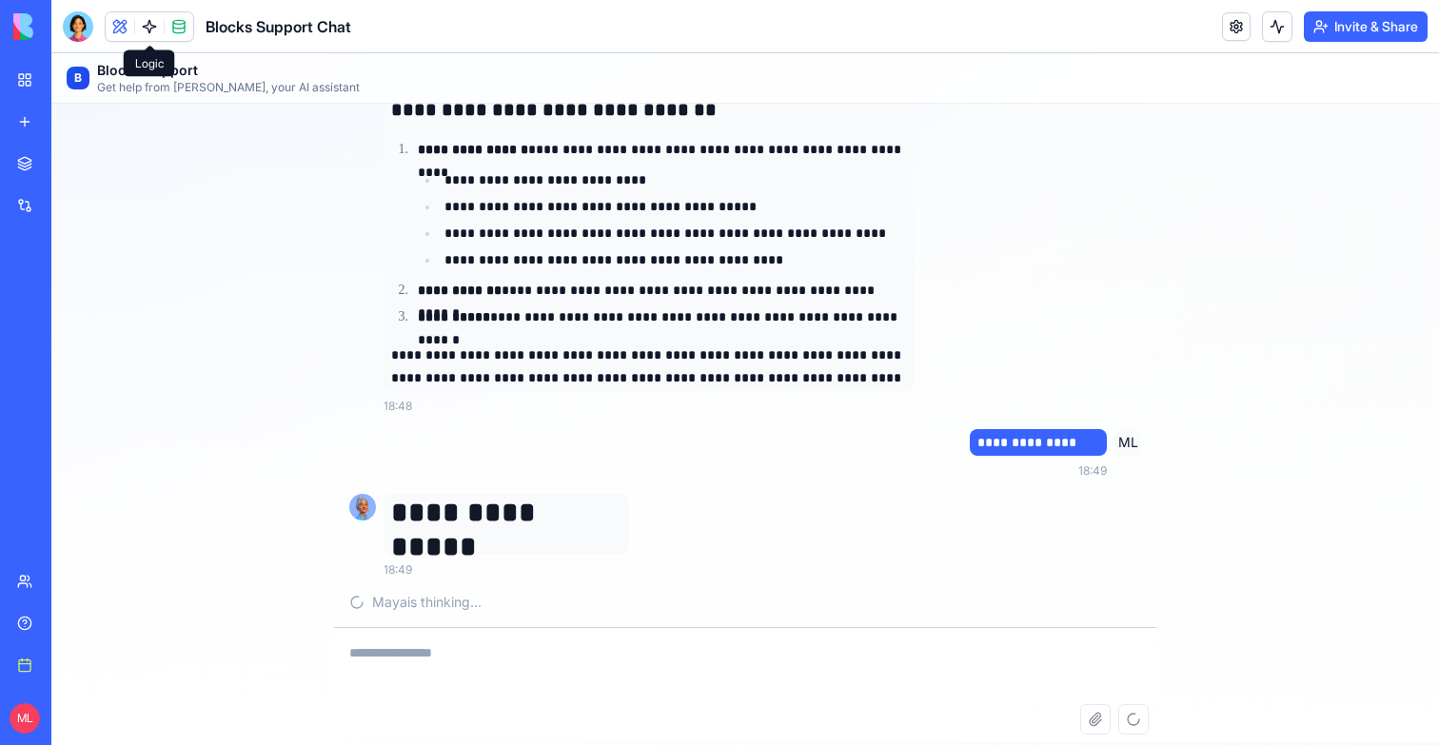
click at [147, 34] on link at bounding box center [149, 26] width 29 height 29
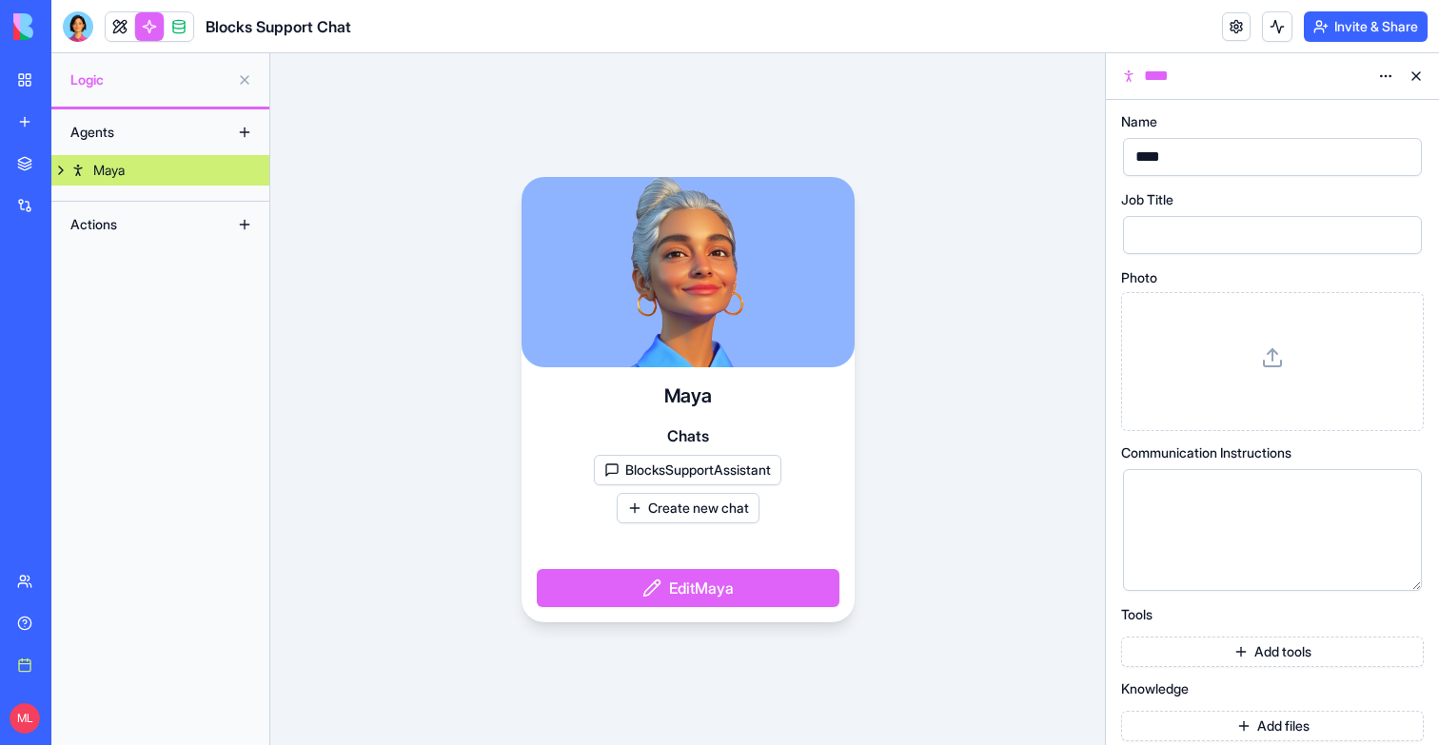
click at [54, 167] on button at bounding box center [60, 170] width 19 height 30
click at [107, 212] on link "BlocksSupportAssistant" at bounding box center [160, 201] width 218 height 30
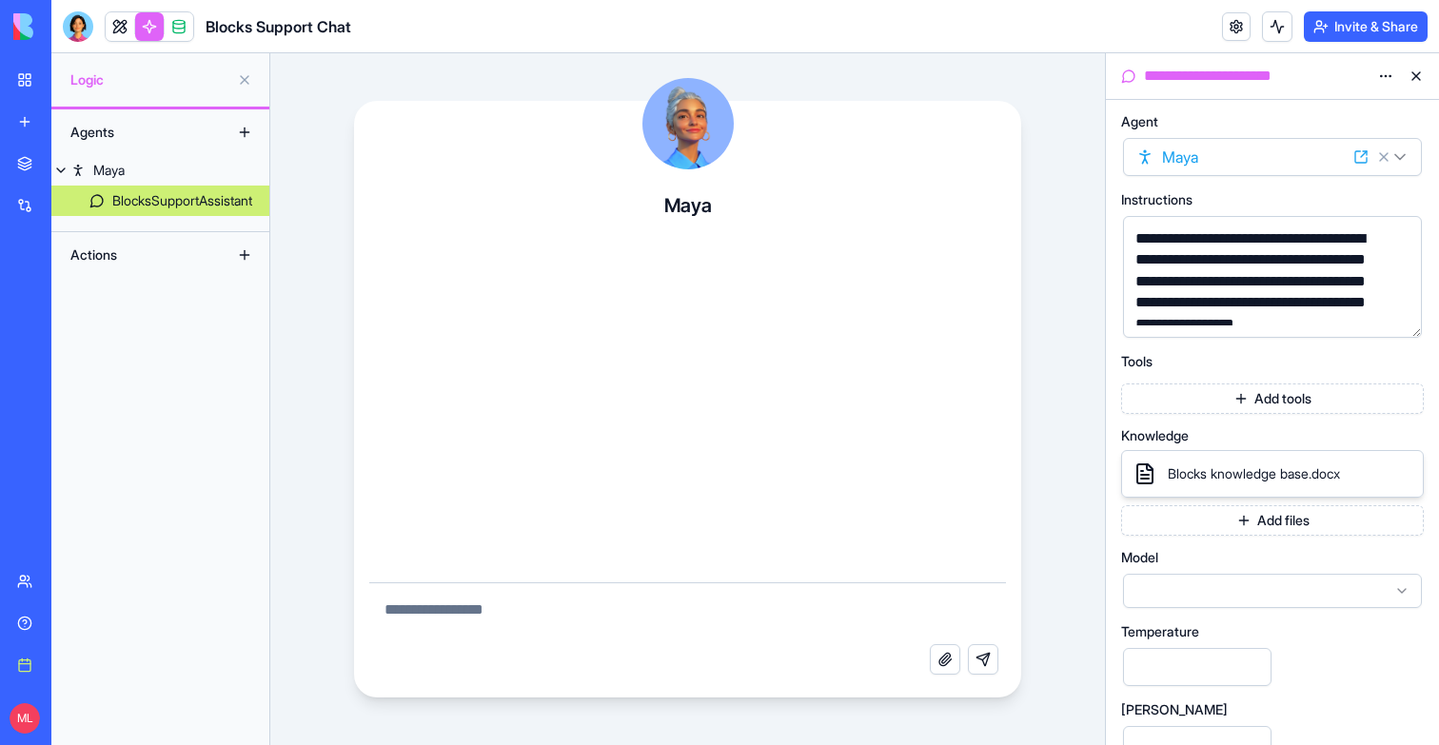
click at [567, 601] on textarea at bounding box center [688, 613] width 638 height 61
type textarea "**********"
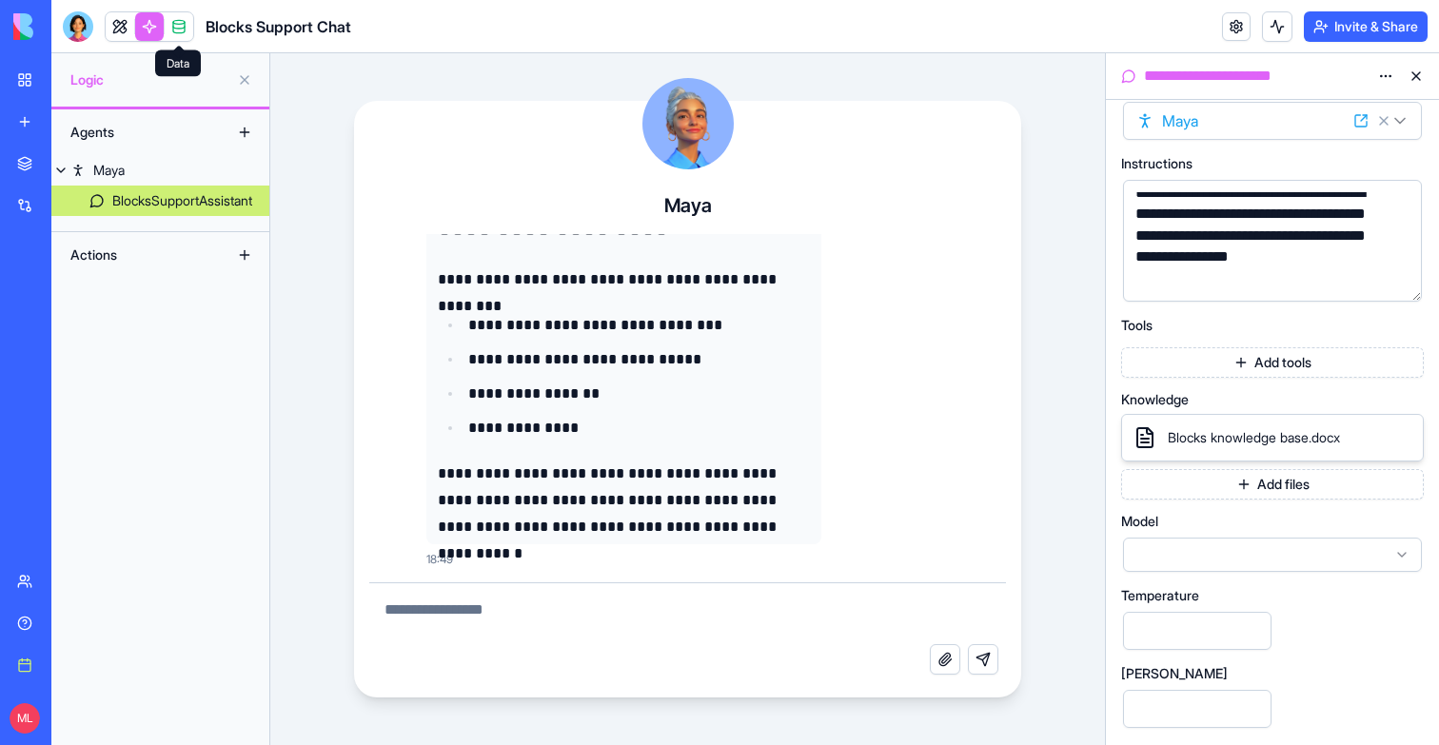
click at [139, 17] on link at bounding box center [149, 26] width 29 height 29
click at [127, 18] on button at bounding box center [120, 26] width 29 height 29
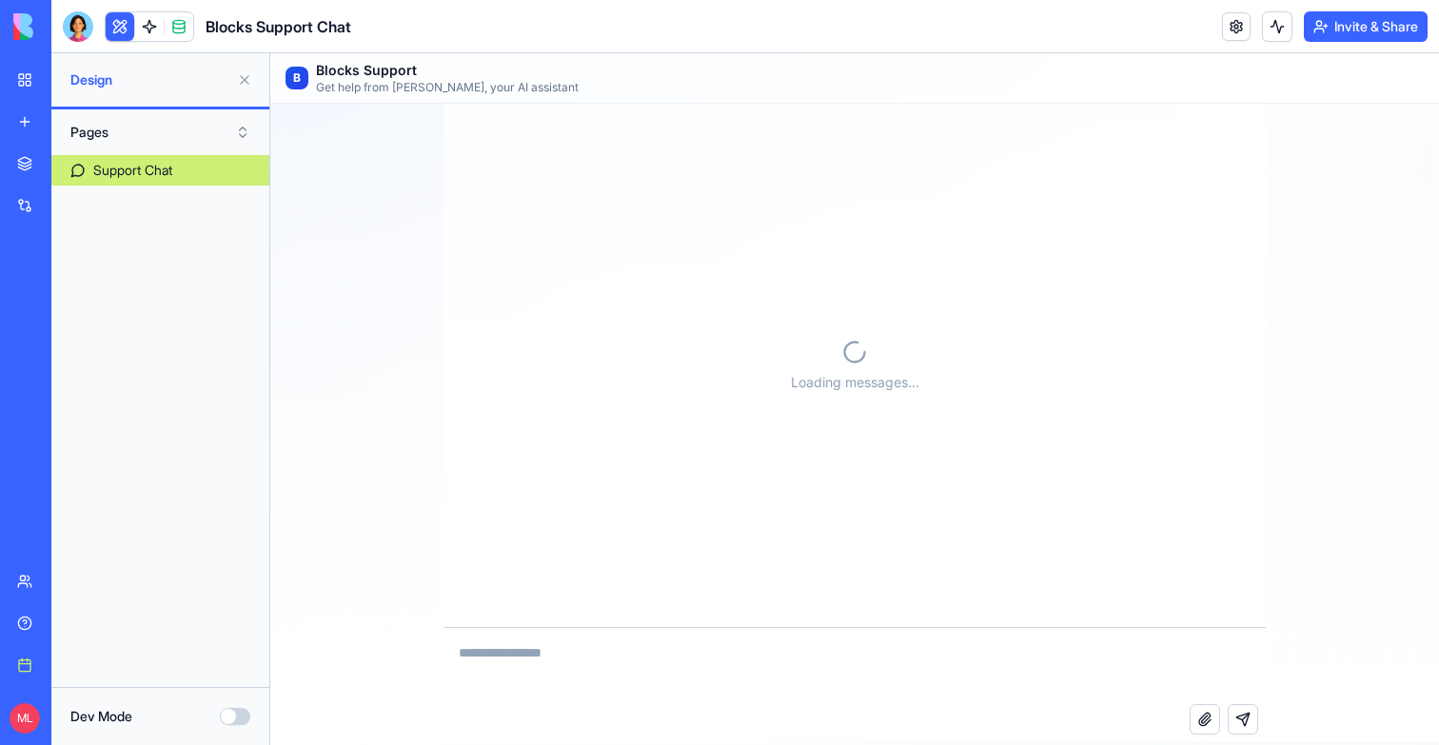
click at [238, 79] on button at bounding box center [244, 80] width 30 height 30
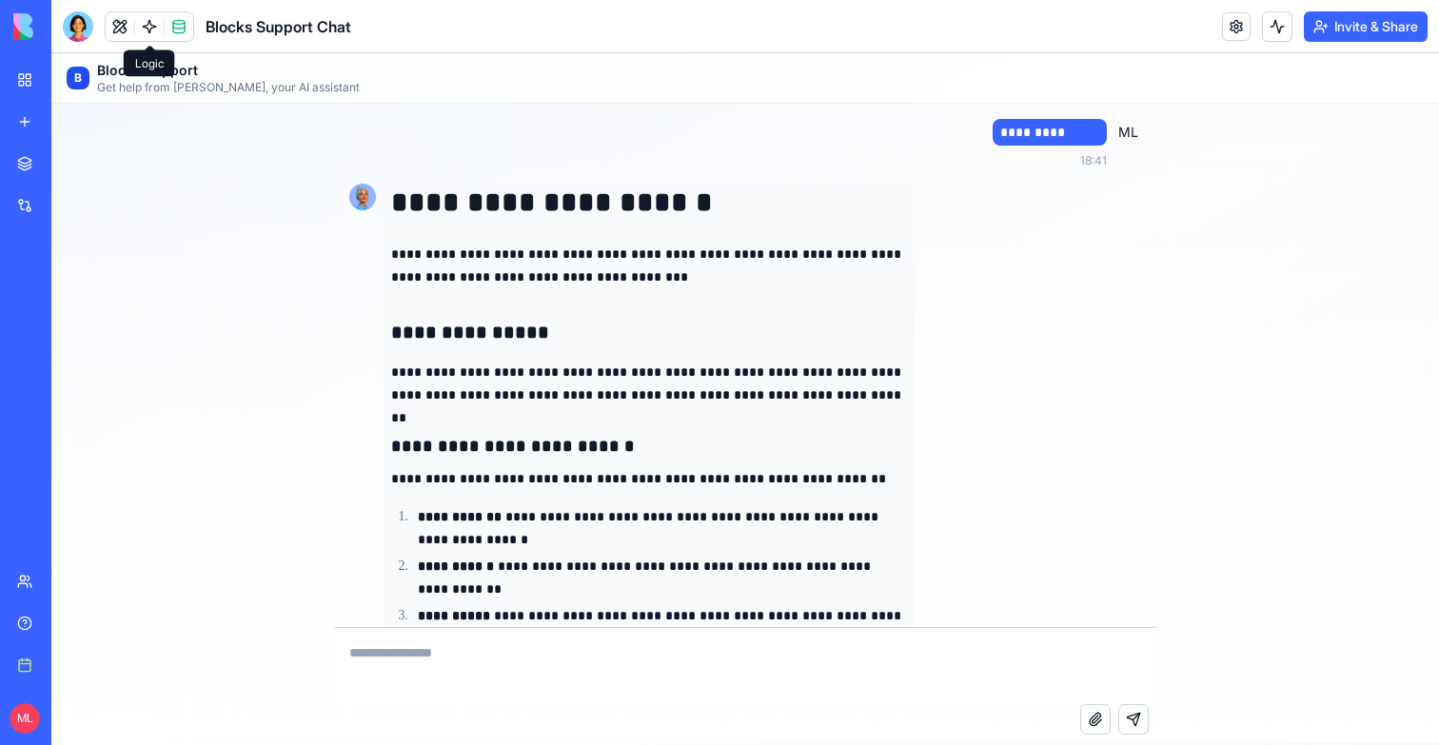
click at [145, 31] on link at bounding box center [149, 26] width 29 height 29
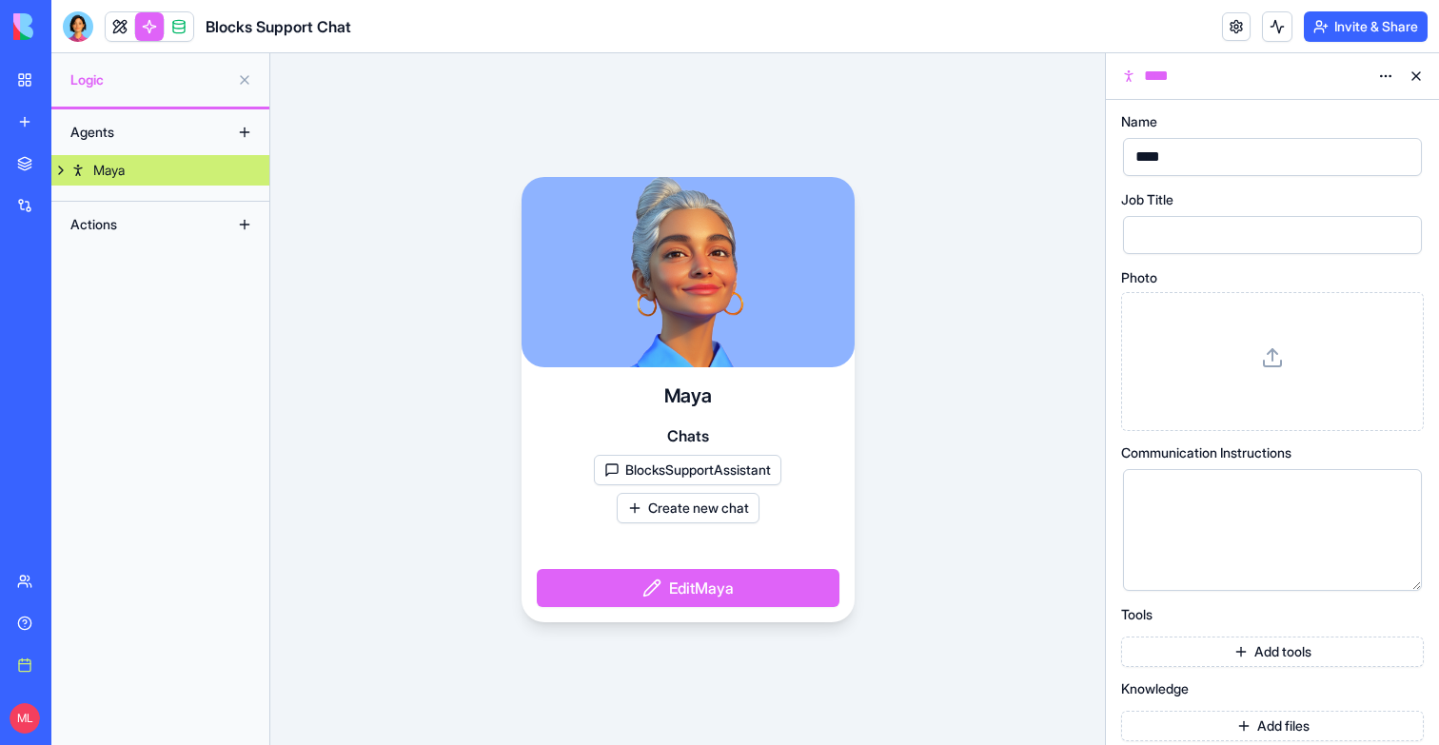
click at [64, 164] on button at bounding box center [60, 170] width 19 height 30
click at [120, 206] on div "BlocksSupportAssistant" at bounding box center [182, 200] width 140 height 19
